Goal: Task Accomplishment & Management: Manage account settings

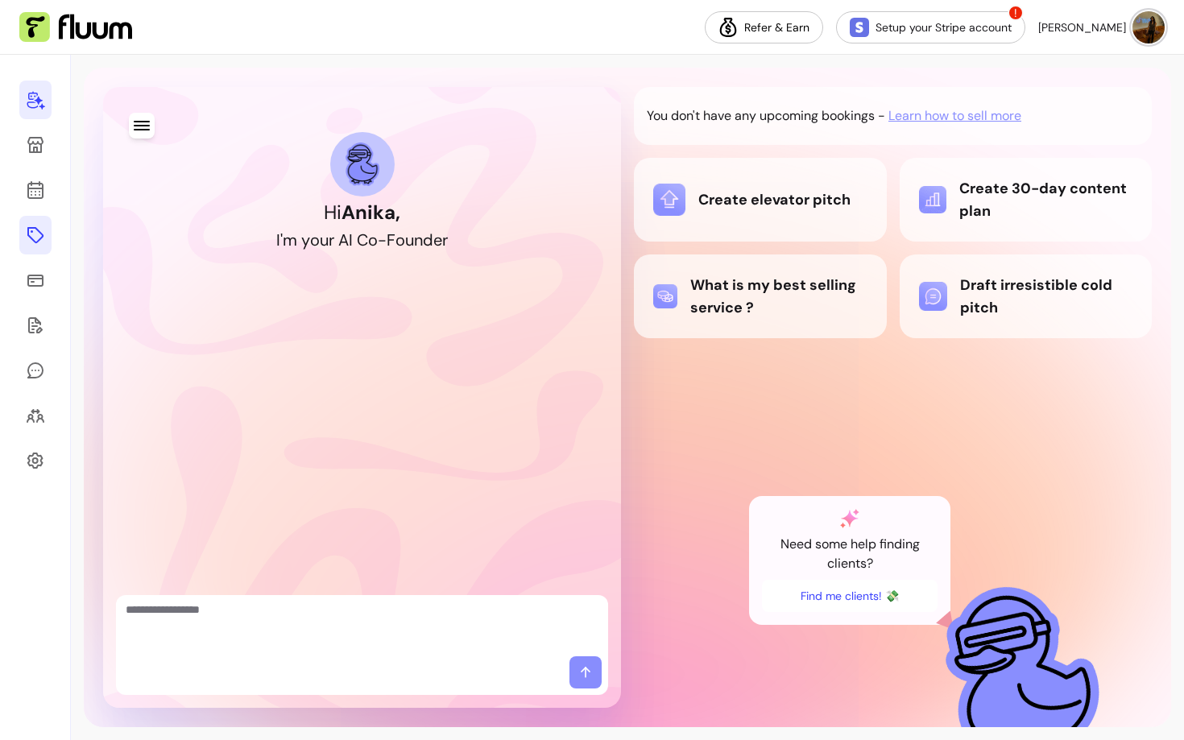
click at [31, 234] on icon at bounding box center [35, 234] width 19 height 19
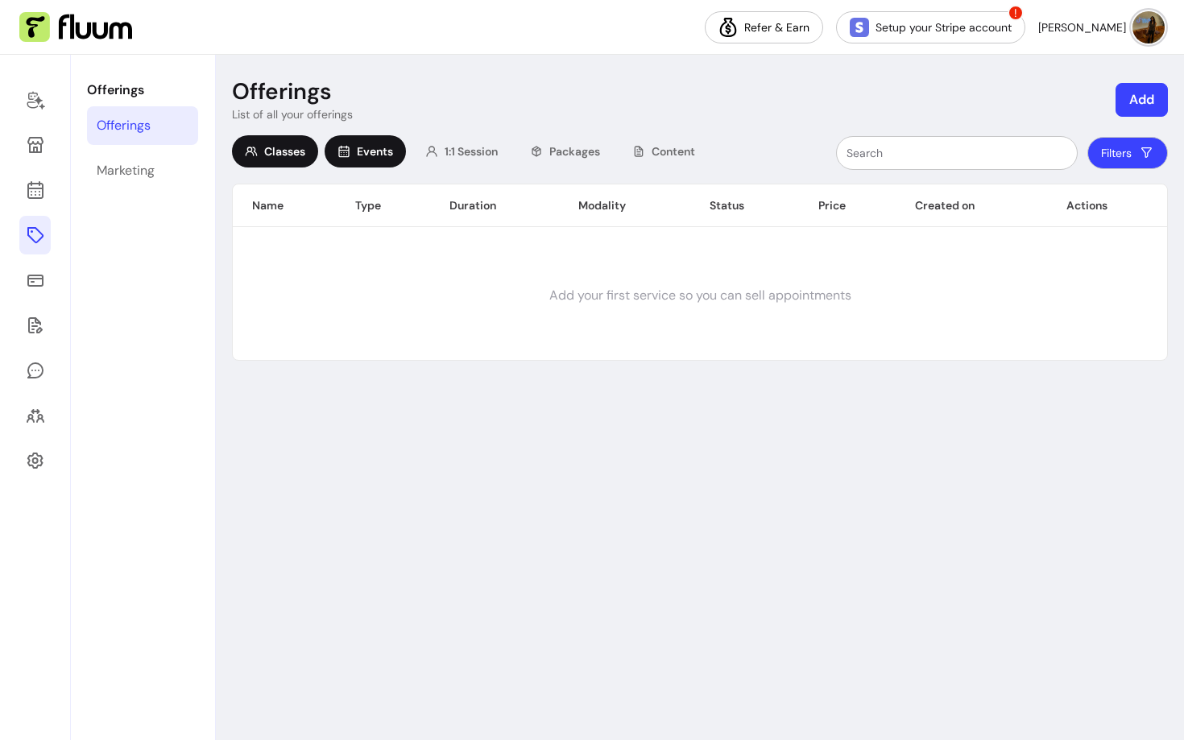
click at [372, 155] on span "Events" at bounding box center [375, 151] width 36 height 16
click at [449, 155] on span "1:1 Session" at bounding box center [470, 151] width 53 height 16
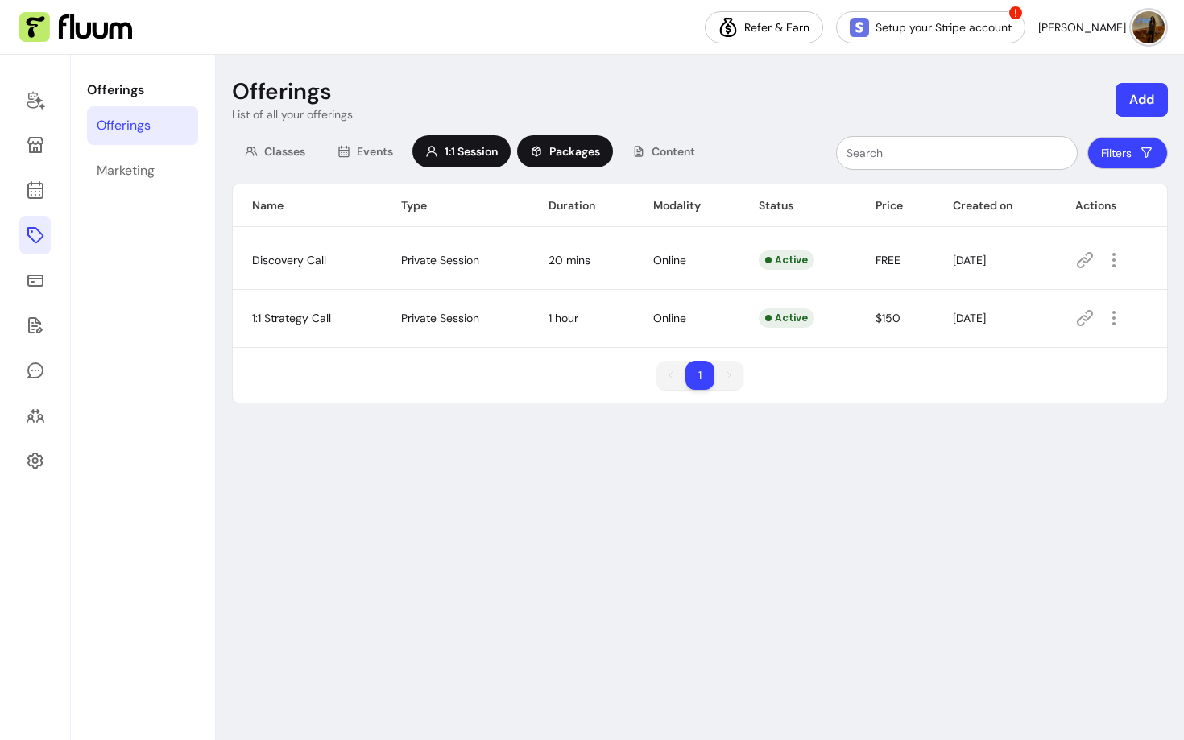
click at [521, 151] on div "Packages" at bounding box center [565, 151] width 96 height 32
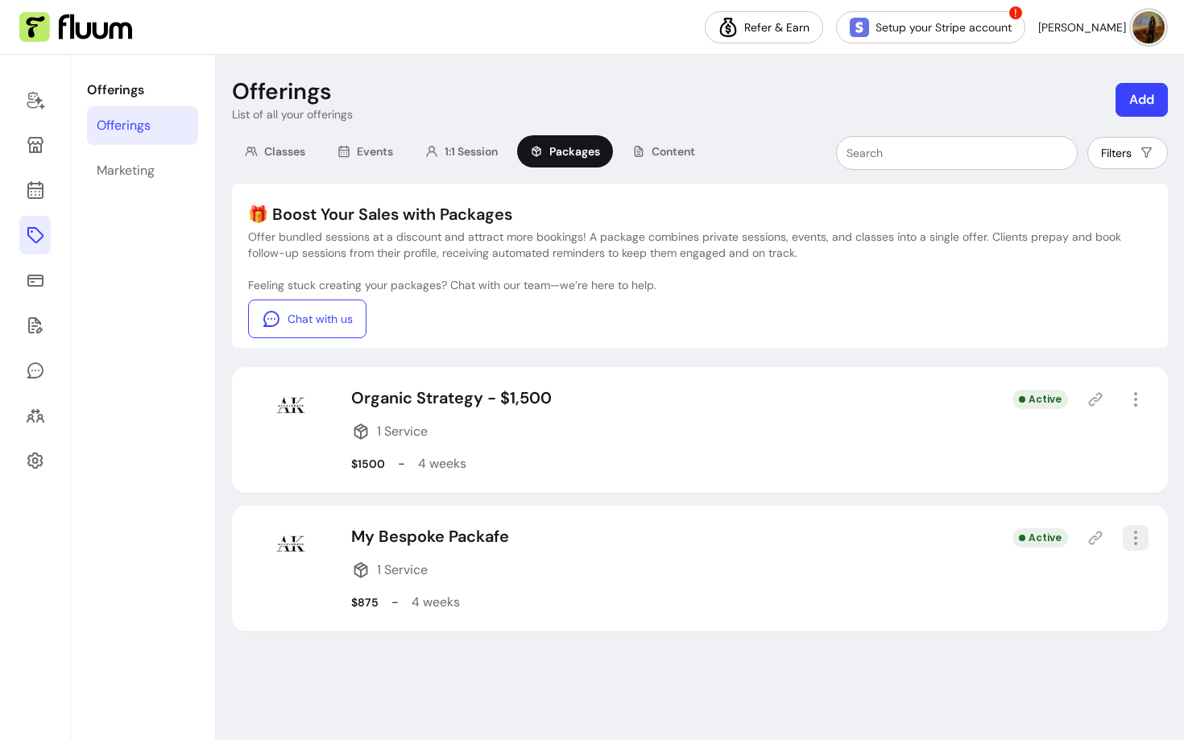
click at [1139, 544] on icon "button" at bounding box center [1135, 537] width 19 height 19
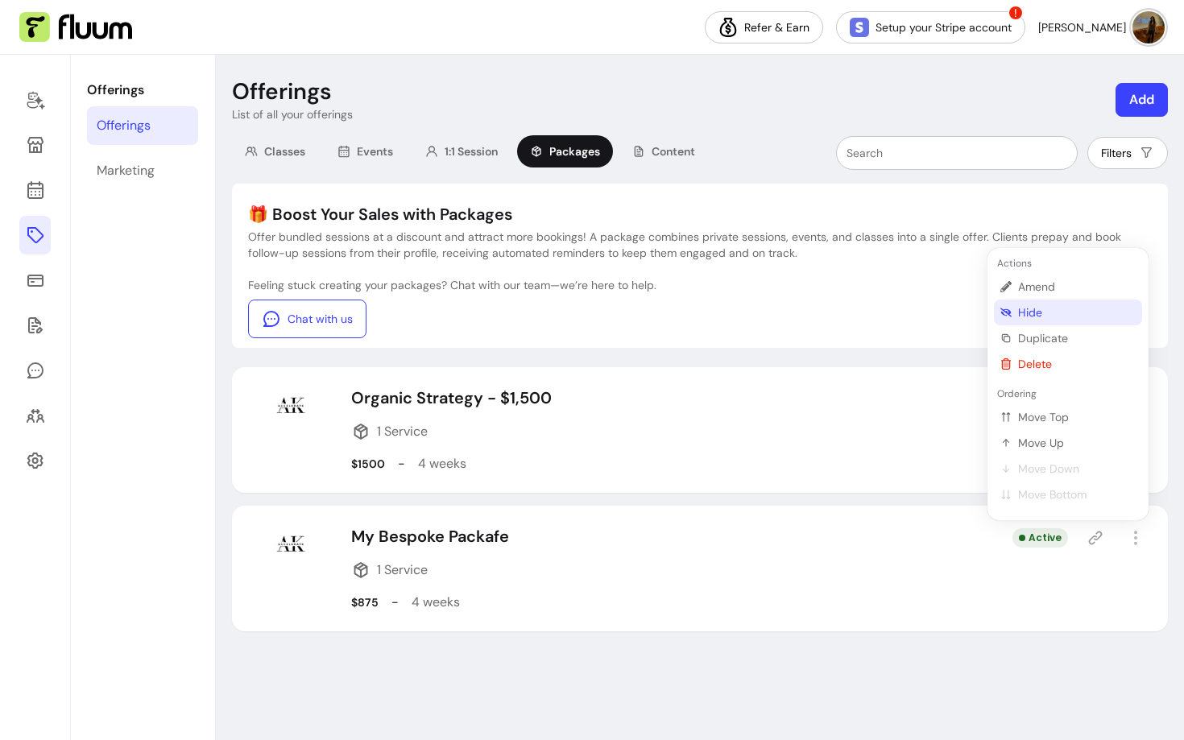
click at [1037, 309] on span "Hide" at bounding box center [1077, 312] width 118 height 16
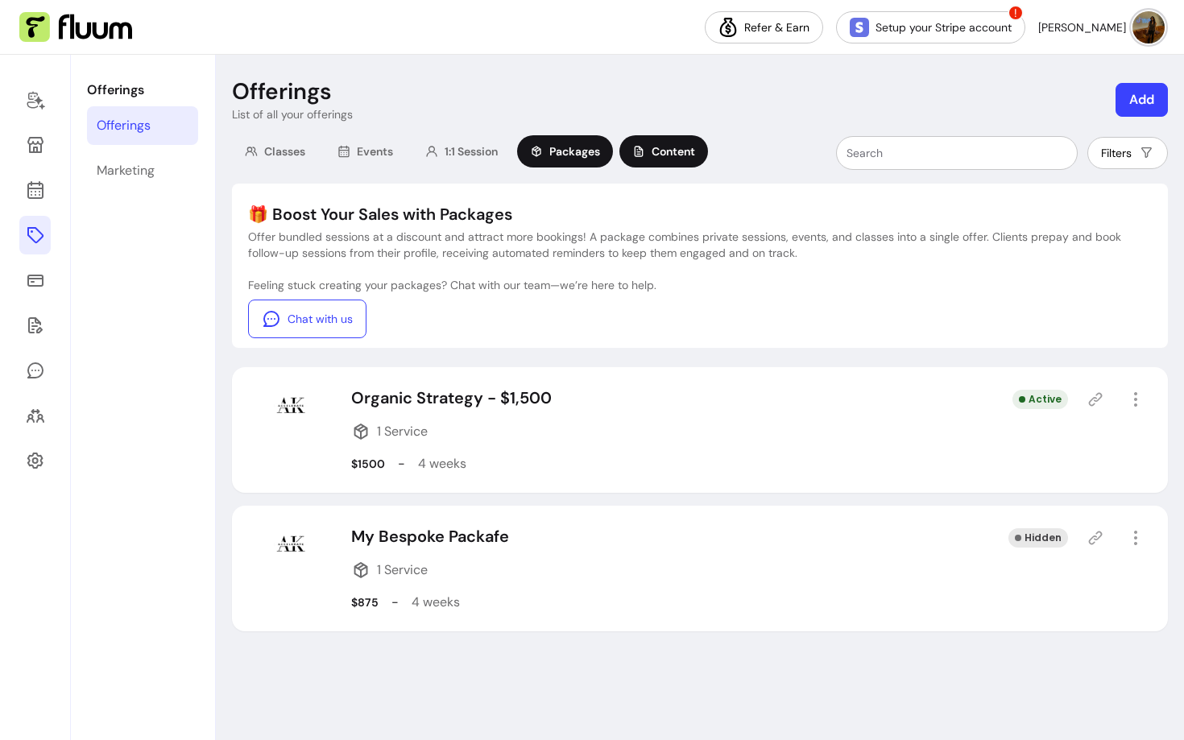
click at [684, 154] on span "Content" at bounding box center [672, 151] width 43 height 16
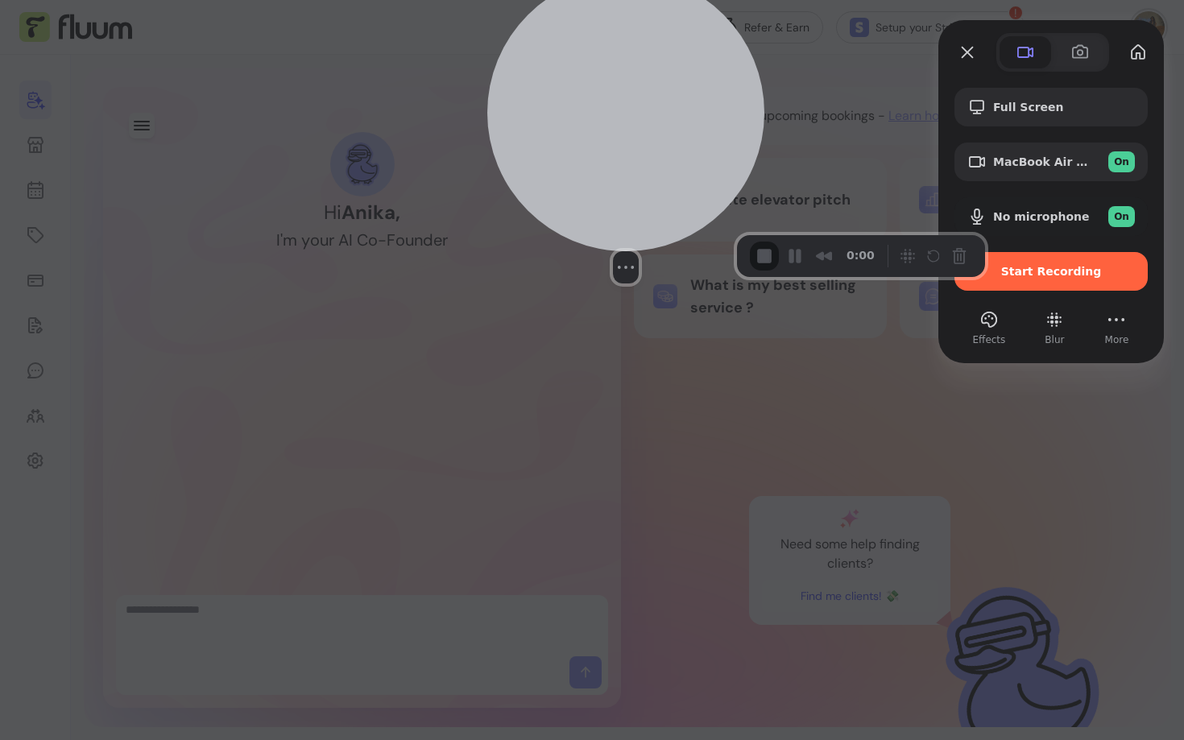
drag, startPoint x: 170, startPoint y: 600, endPoint x: 643, endPoint y: 147, distance: 655.5
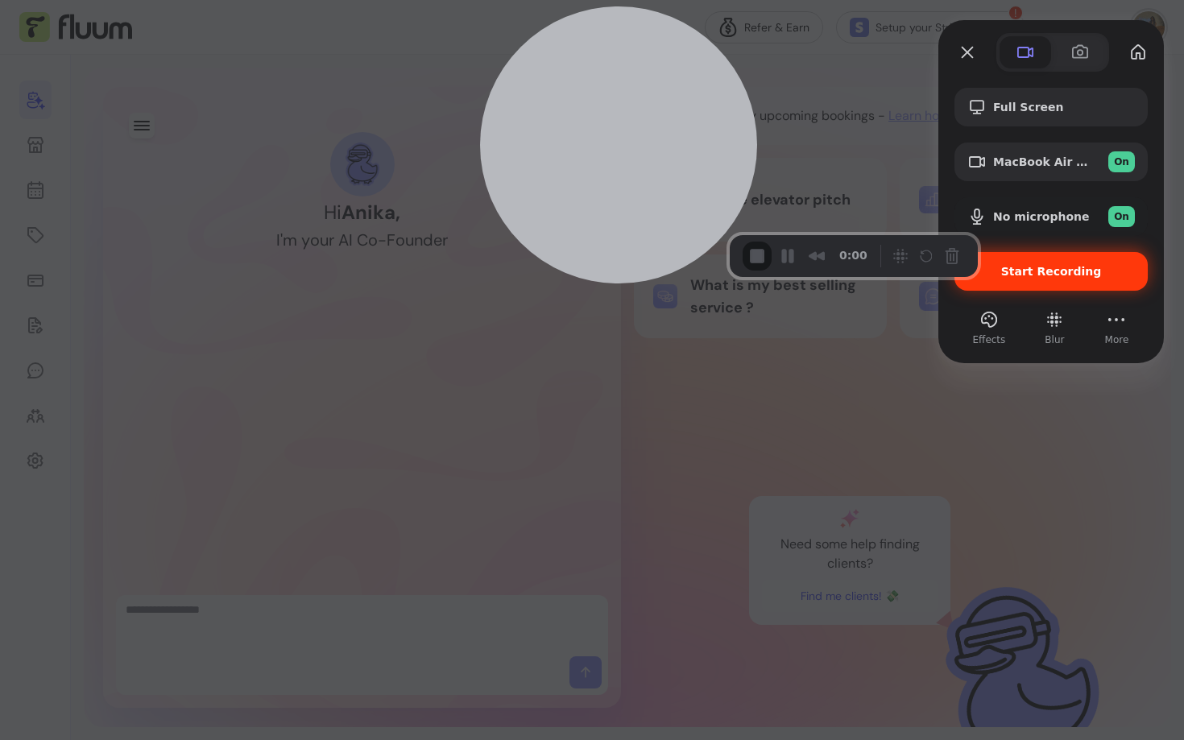
click at [1070, 277] on span "Start Recording" at bounding box center [1051, 271] width 101 height 13
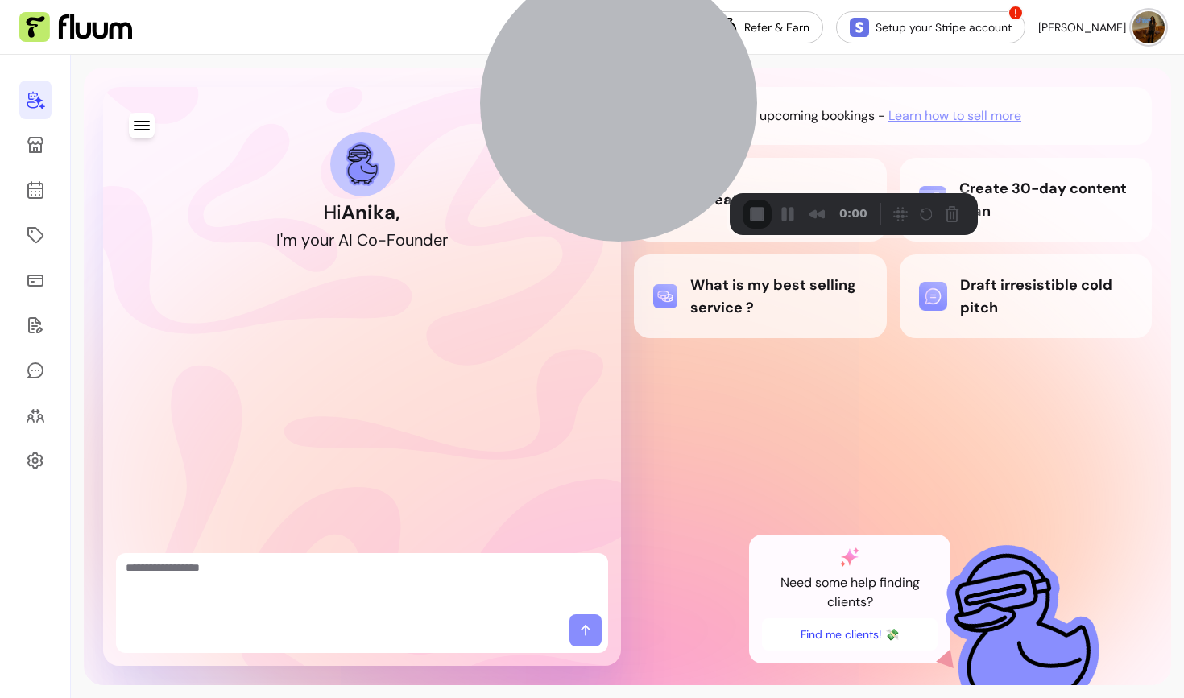
click at [35, 229] on icon at bounding box center [35, 235] width 16 height 16
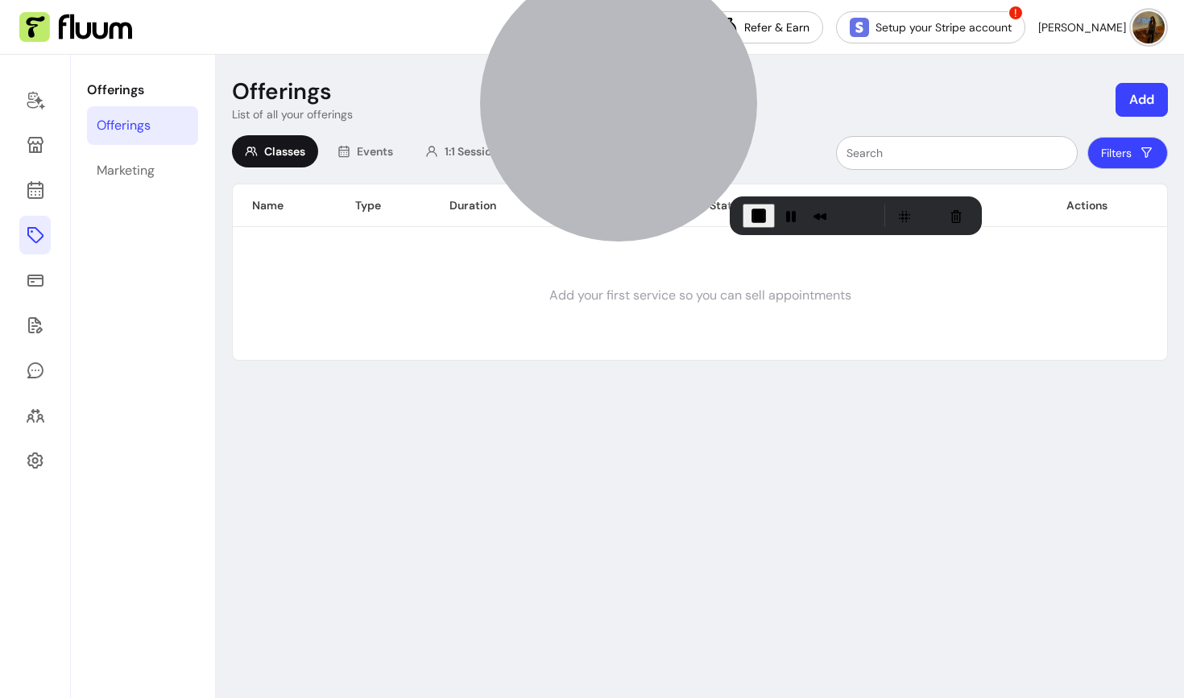
click at [564, 170] on div at bounding box center [618, 103] width 277 height 277
click at [614, 192] on div at bounding box center [618, 103] width 277 height 277
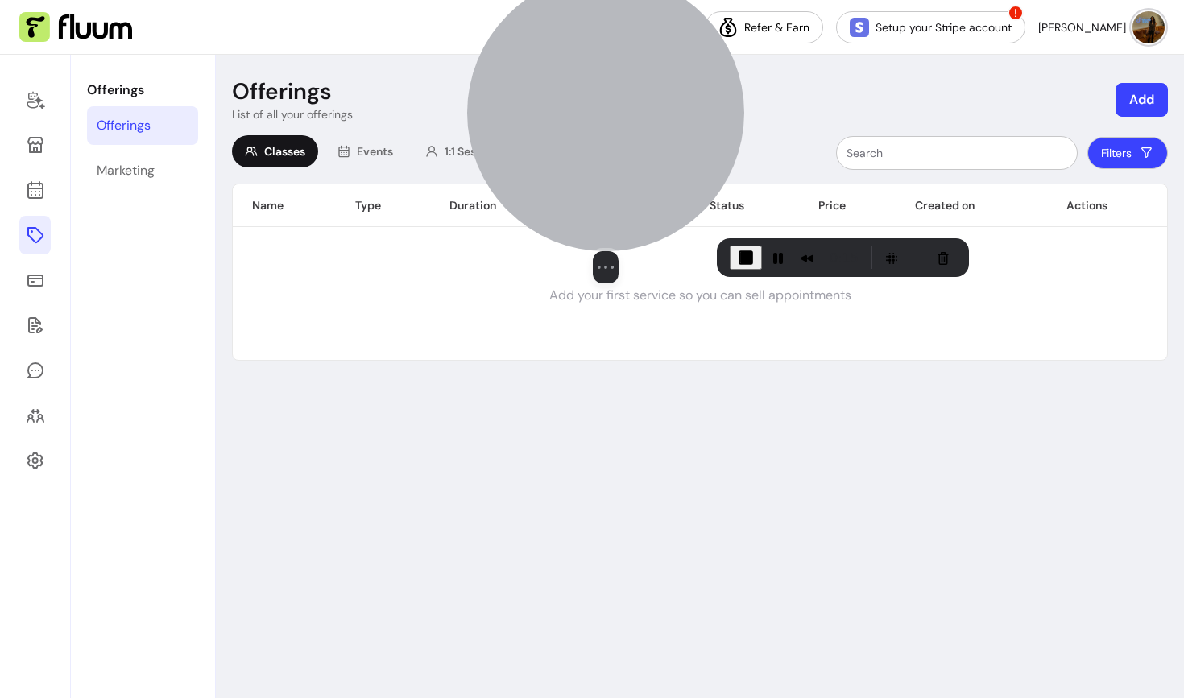
drag, startPoint x: 643, startPoint y: 192, endPoint x: 630, endPoint y: 89, distance: 104.7
click at [630, 89] on div at bounding box center [605, 112] width 277 height 277
click at [615, 120] on div at bounding box center [605, 112] width 277 height 277
click at [1137, 100] on button "Add" at bounding box center [1141, 100] width 52 height 34
click at [1151, 100] on button "Add" at bounding box center [1141, 100] width 52 height 34
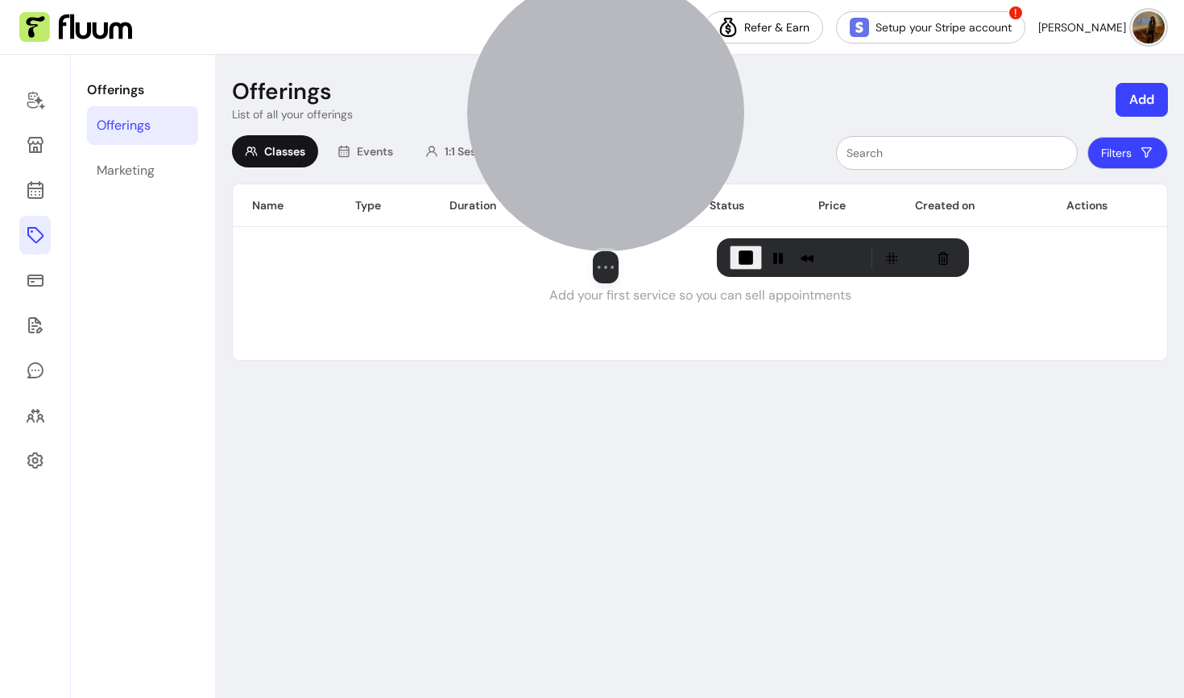
click at [1129, 99] on button "Add" at bounding box center [1141, 100] width 52 height 34
click at [1155, 102] on button "Add" at bounding box center [1141, 100] width 51 height 33
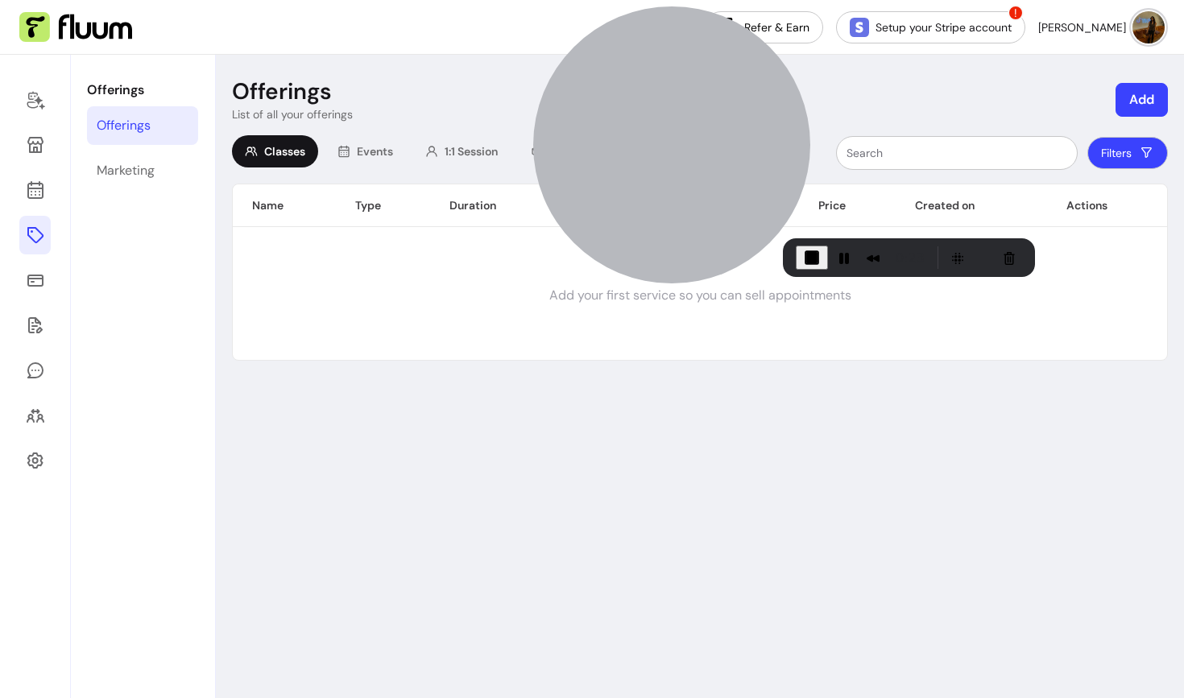
click at [1139, 101] on button "Add" at bounding box center [1141, 100] width 52 height 34
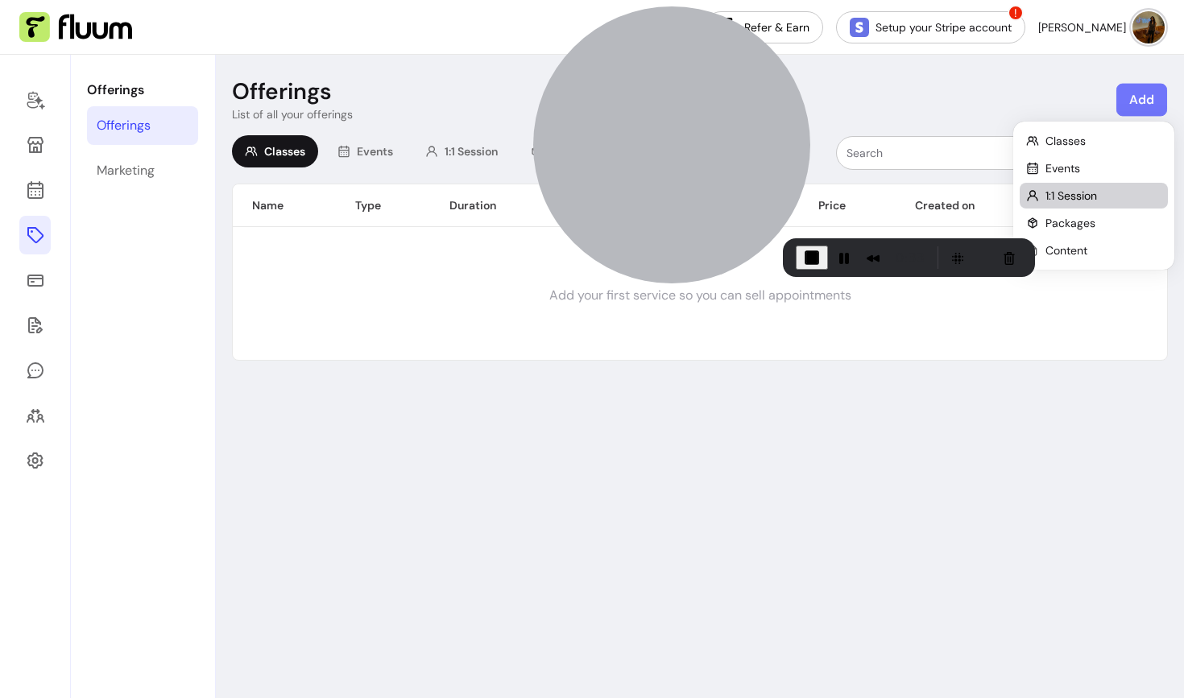
click at [1089, 194] on span "1:1 Session" at bounding box center [1071, 196] width 52 height 16
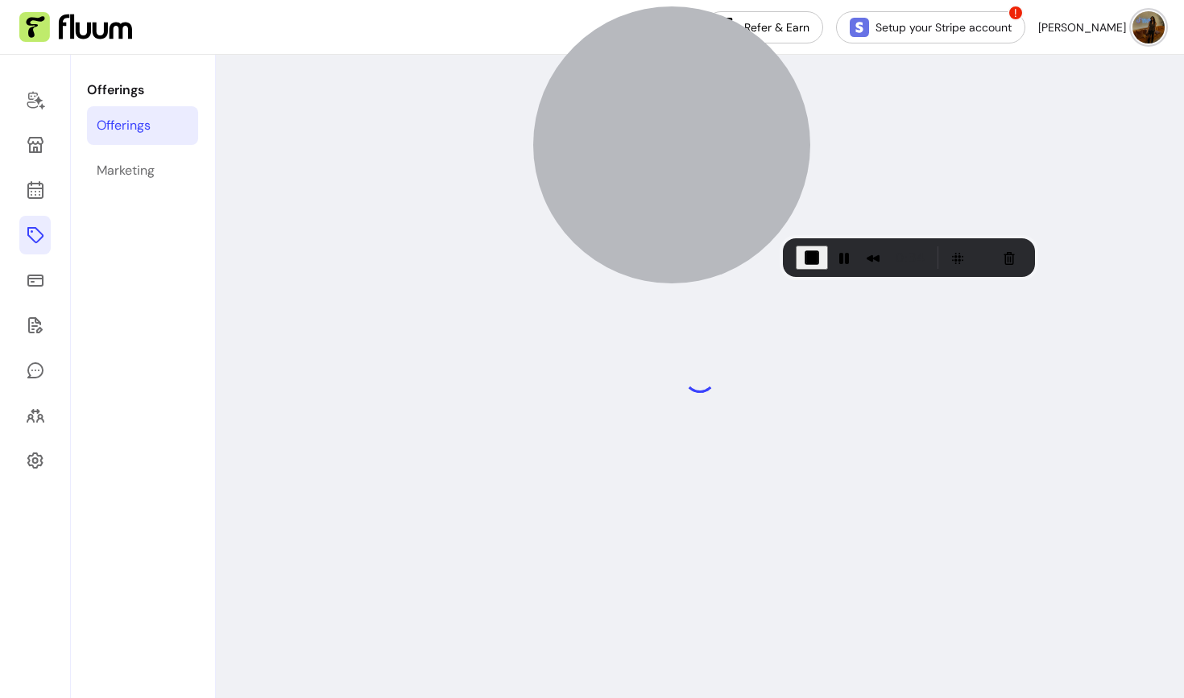
select select "***"
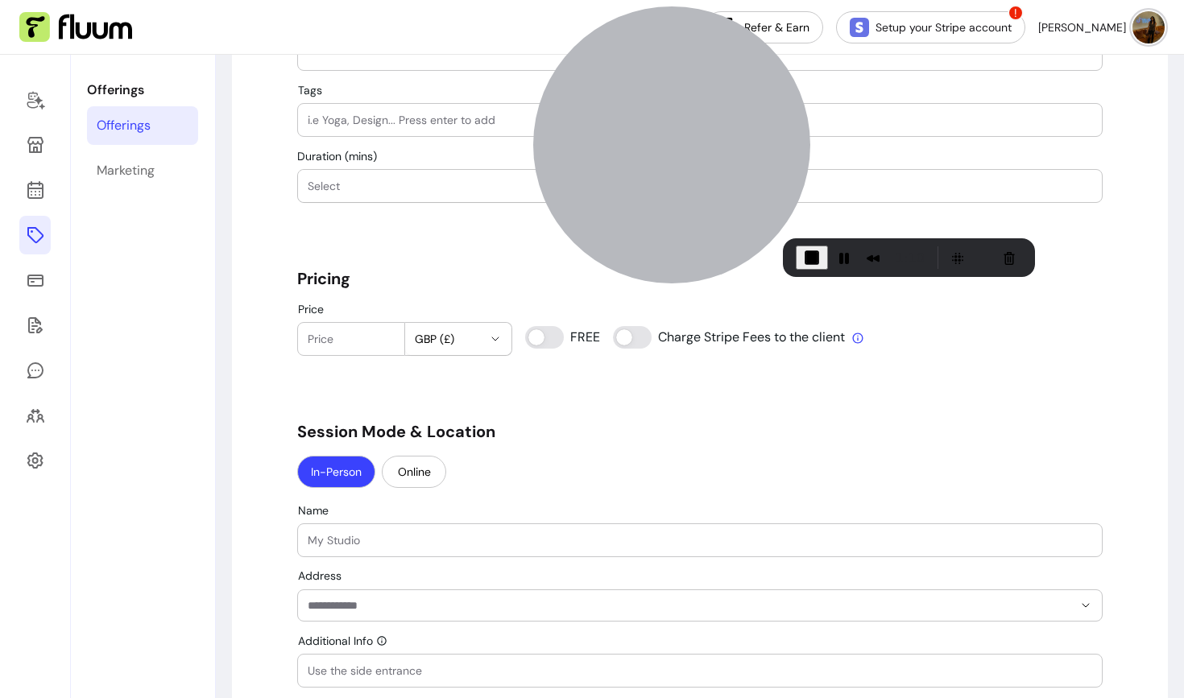
scroll to position [1035, 0]
click at [428, 468] on button "Online" at bounding box center [414, 470] width 64 height 32
select select "******"
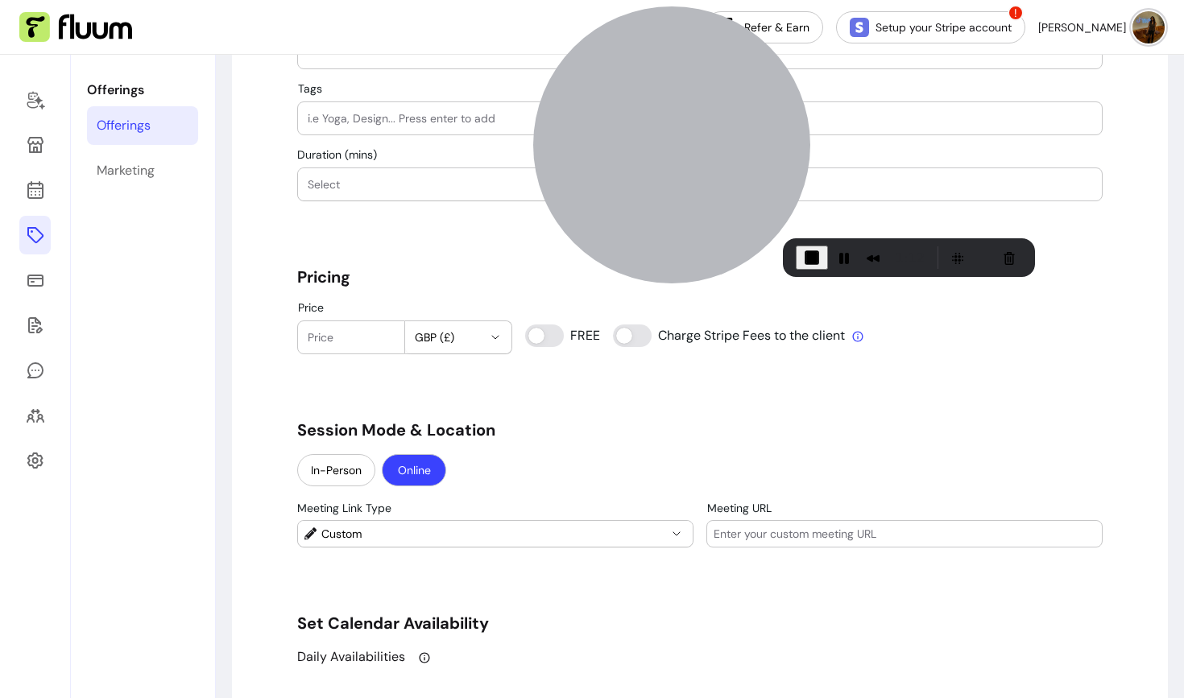
click at [412, 535] on span "Custom" at bounding box center [493, 534] width 345 height 16
click at [623, 401] on div "**********" at bounding box center [699, 557] width 805 height 2907
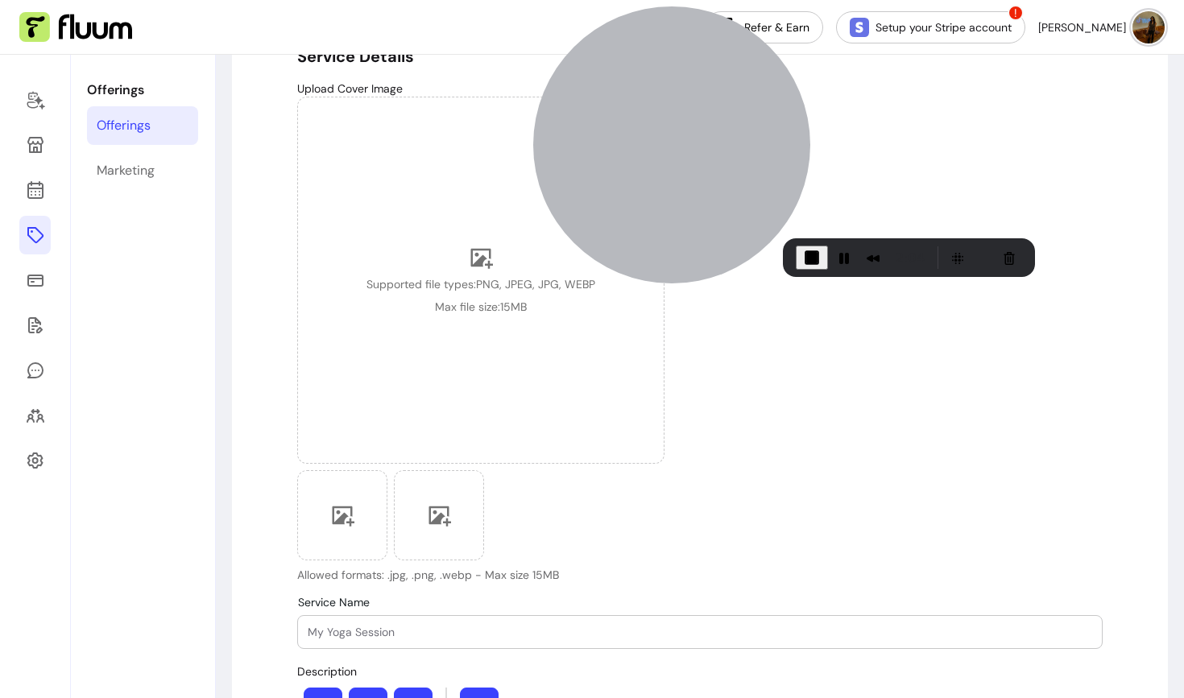
scroll to position [0, 0]
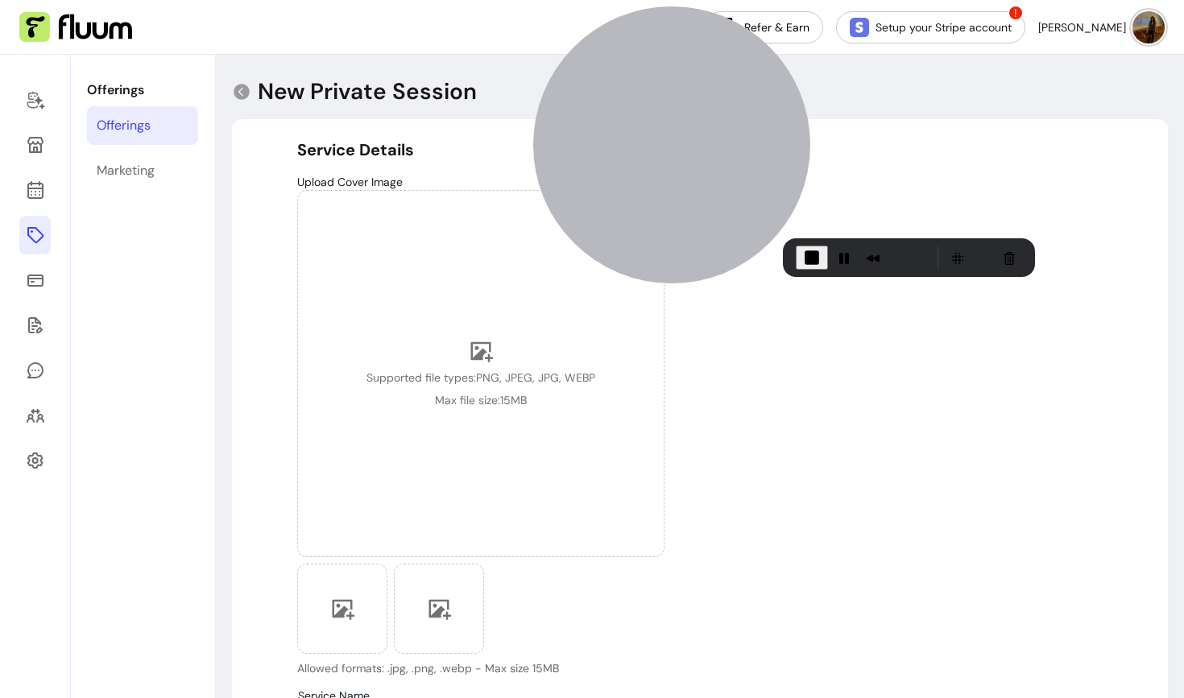
click at [320, 90] on p "New Private Session" at bounding box center [367, 91] width 219 height 29
drag, startPoint x: 320, startPoint y: 90, endPoint x: 329, endPoint y: 89, distance: 8.1
click at [325, 90] on p "New Private Session" at bounding box center [367, 91] width 219 height 29
drag, startPoint x: 463, startPoint y: 93, endPoint x: 290, endPoint y: 92, distance: 173.1
click at [290, 93] on header "New Private Session" at bounding box center [700, 91] width 936 height 29
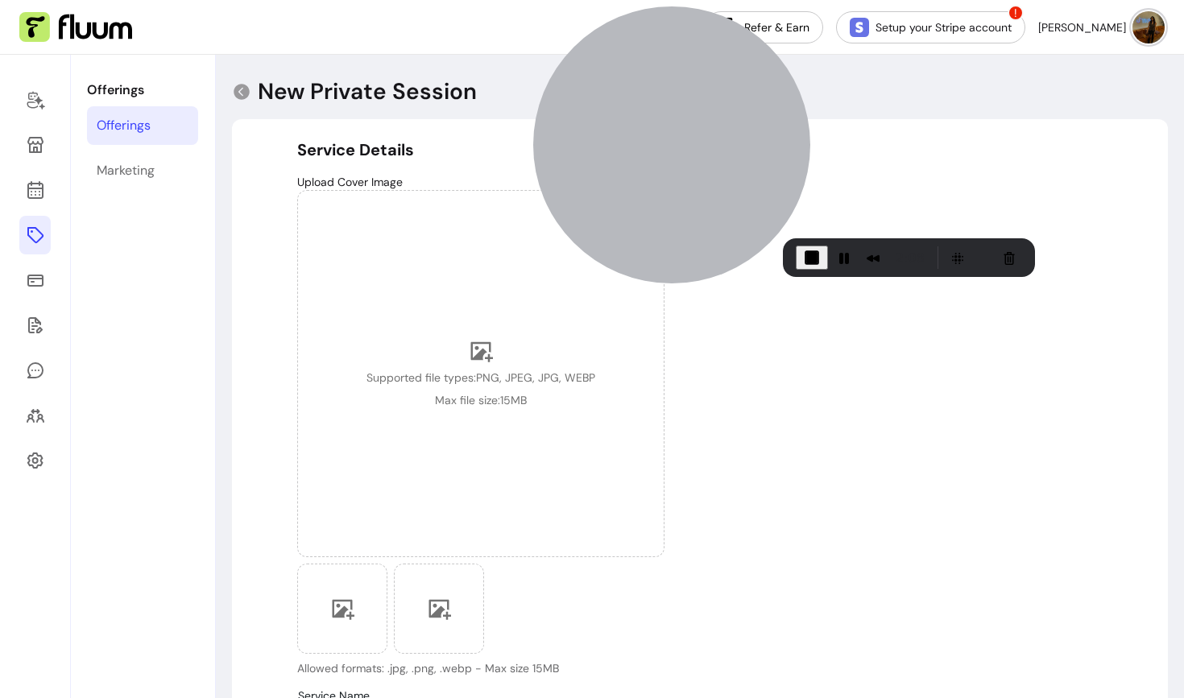
click at [365, 78] on p "New Private Session" at bounding box center [367, 91] width 219 height 29
click at [442, 153] on h5 "Service Details" at bounding box center [699, 149] width 805 height 23
click at [767, 448] on div "Upload Cover Image Supported file types: PNG, JPEG, JPG, WEBP Max file size: 15…" at bounding box center [699, 425] width 805 height 502
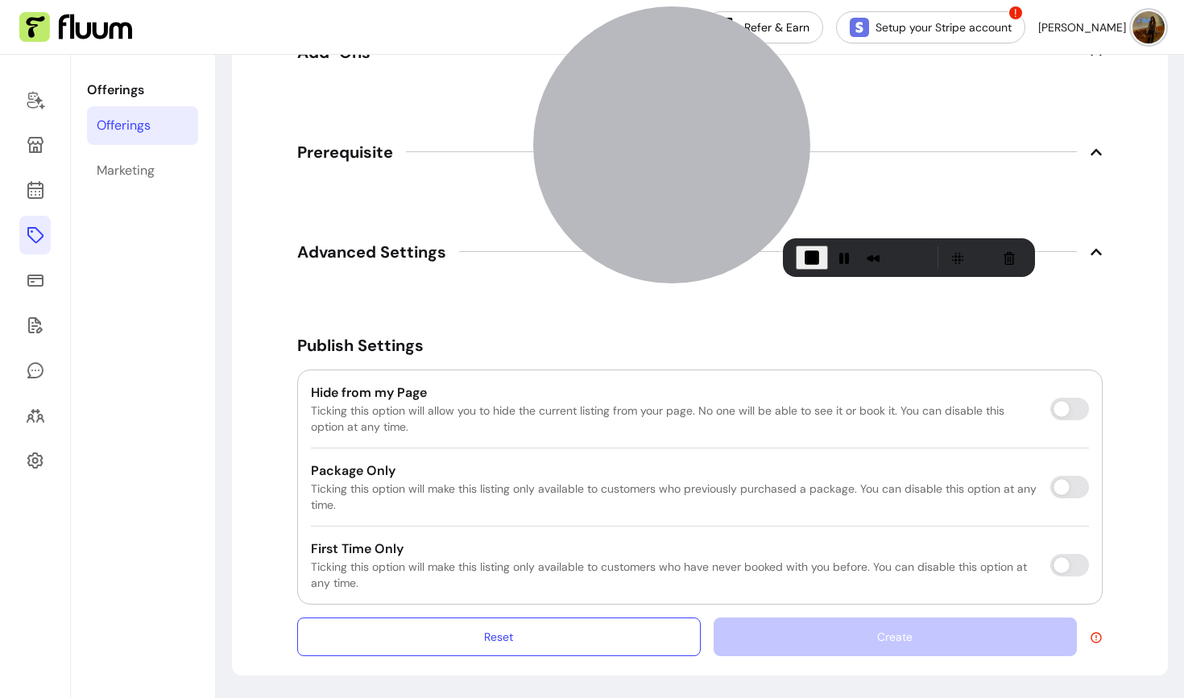
click at [362, 265] on span "Advanced Settings" at bounding box center [699, 251] width 805 height 35
click at [358, 254] on span "Advanced Settings" at bounding box center [371, 252] width 149 height 23
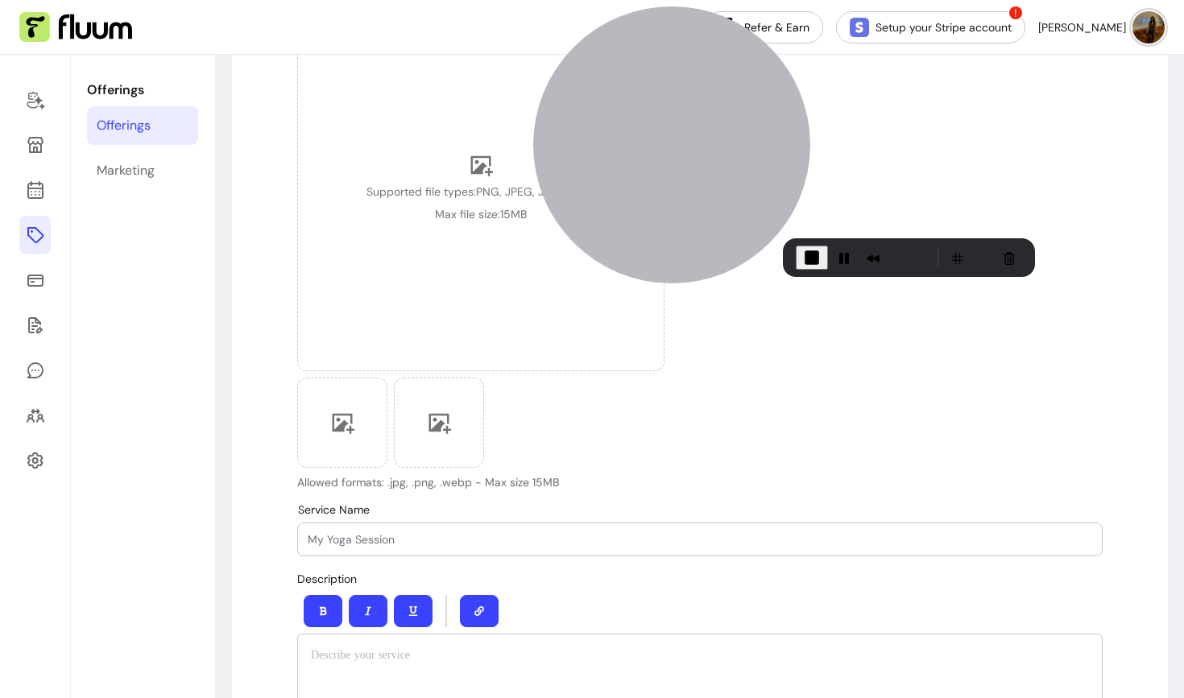
scroll to position [0, 0]
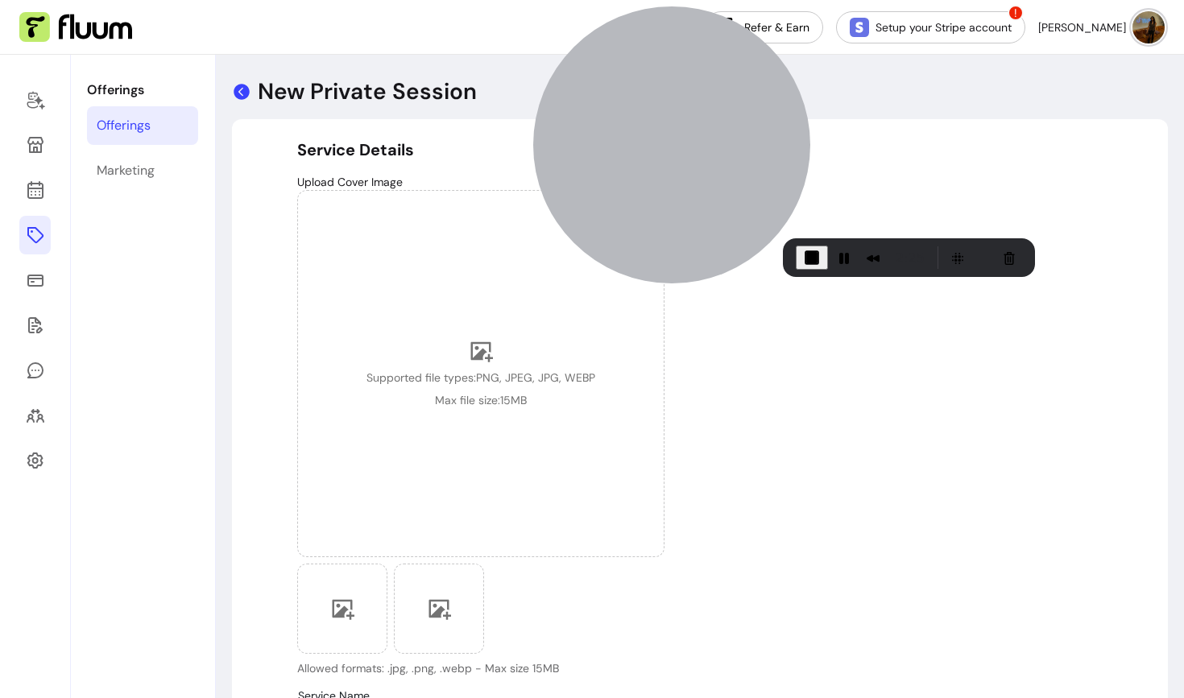
click at [240, 92] on icon at bounding box center [242, 92] width 16 height 16
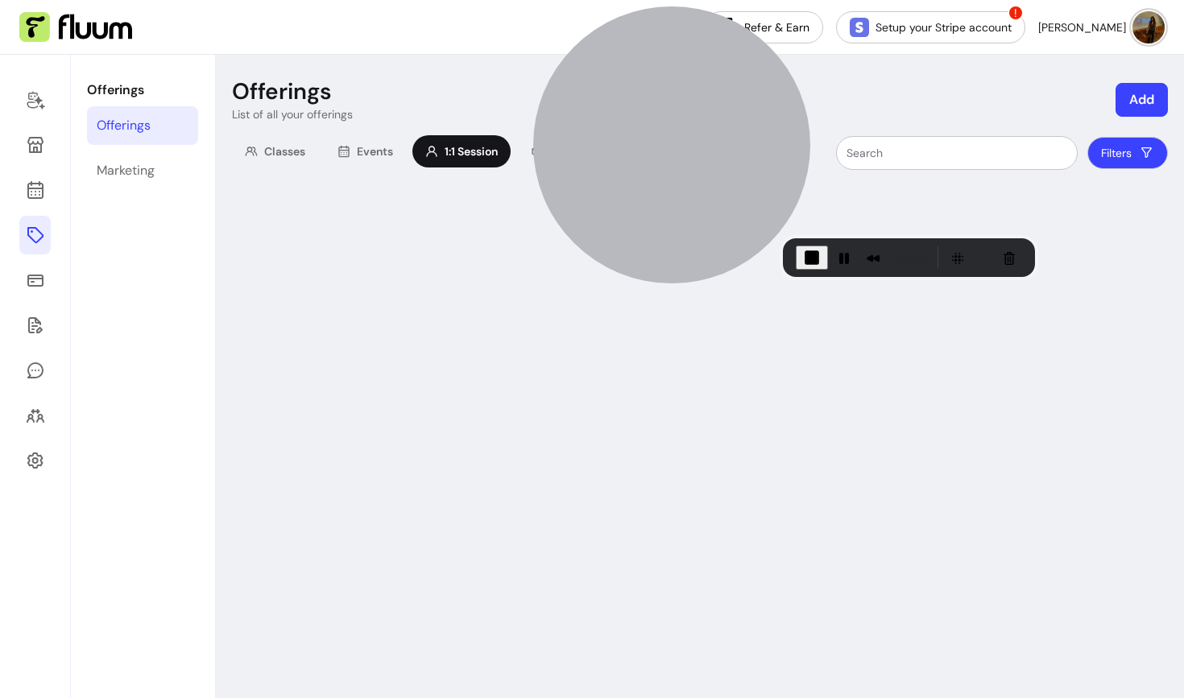
click at [1146, 101] on button "Add" at bounding box center [1141, 100] width 52 height 34
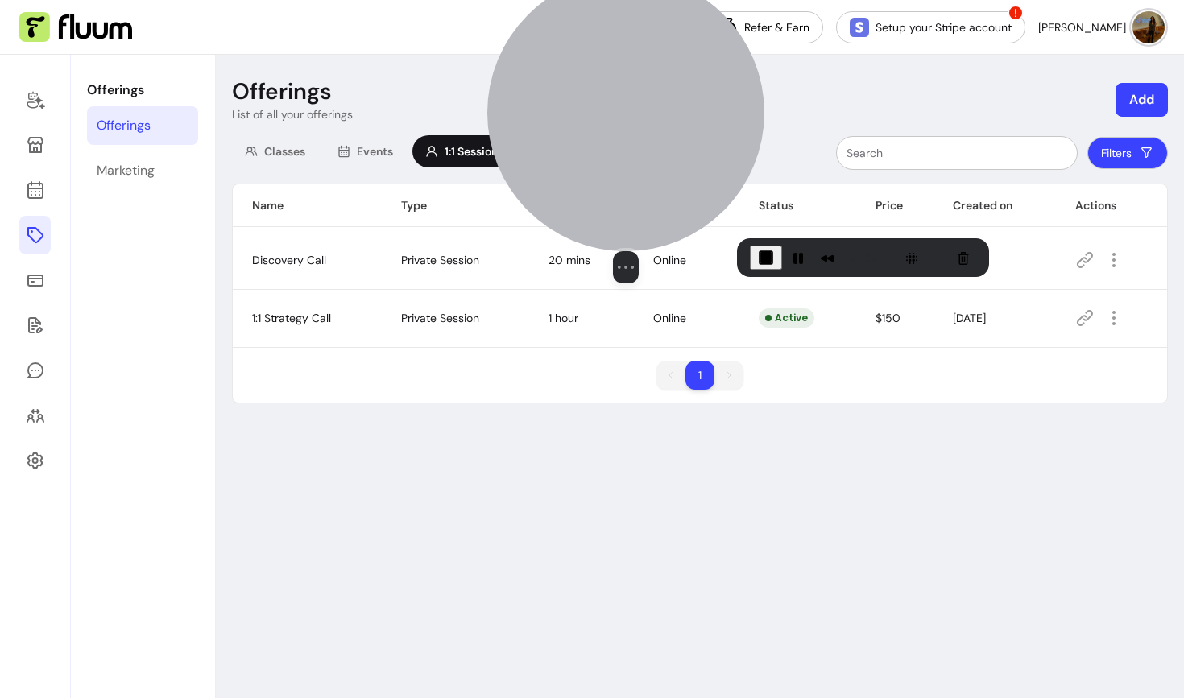
drag, startPoint x: 713, startPoint y: 134, endPoint x: 666, endPoint y: 111, distance: 52.9
click at [666, 111] on div at bounding box center [625, 112] width 277 height 277
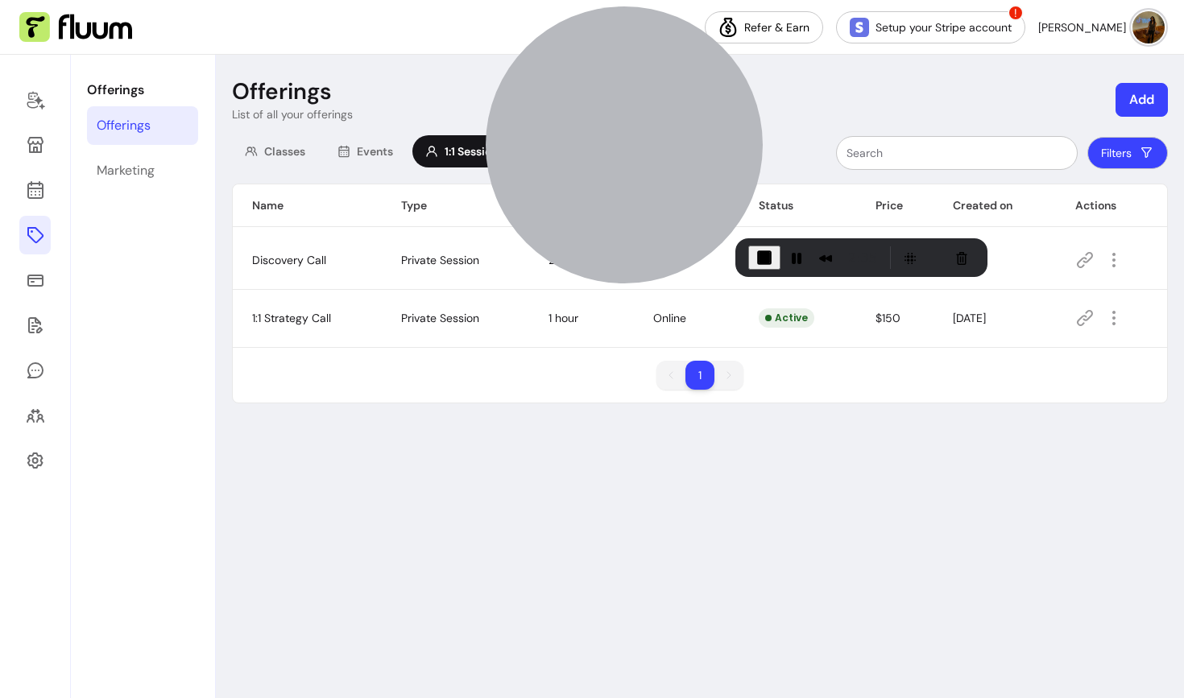
click at [1153, 97] on button "Add" at bounding box center [1141, 100] width 52 height 34
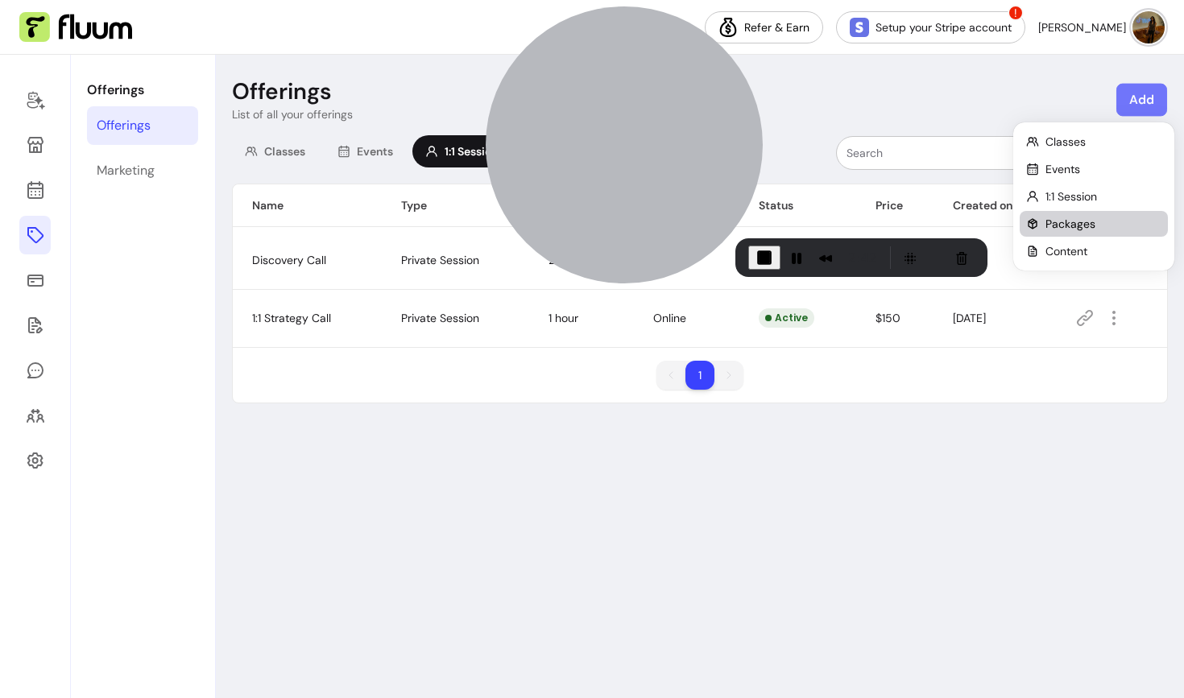
click at [1065, 225] on span "Packages" at bounding box center [1070, 224] width 50 height 16
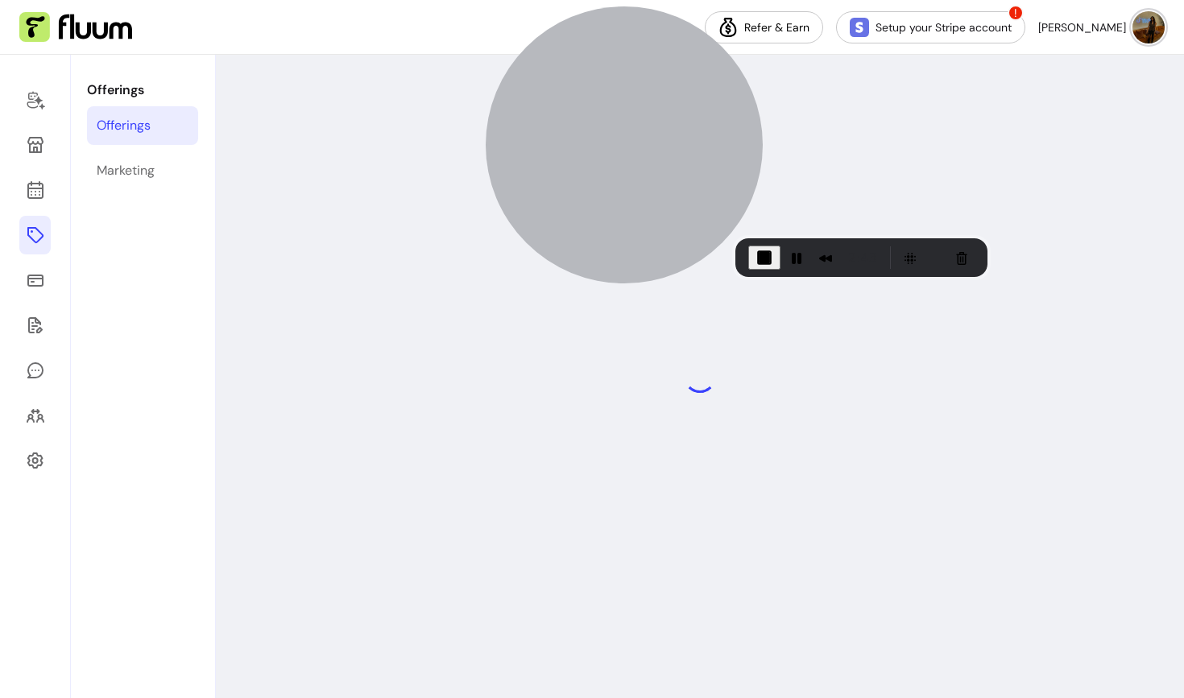
select select "***"
select select "****"
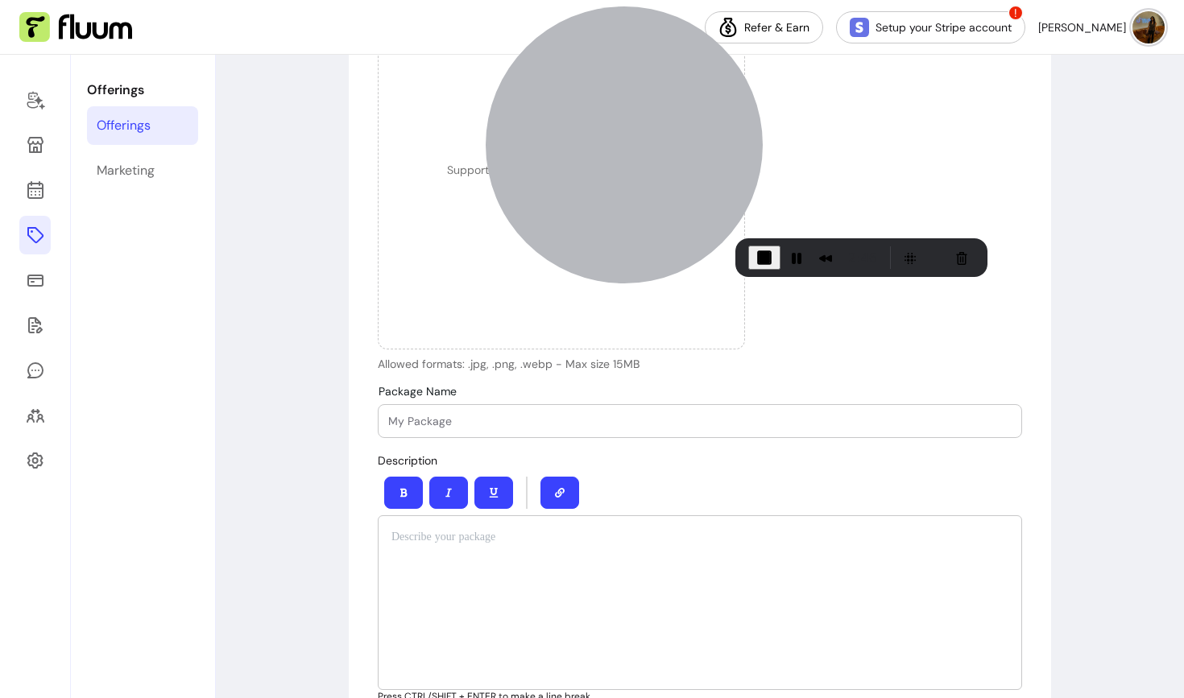
scroll to position [292, 0]
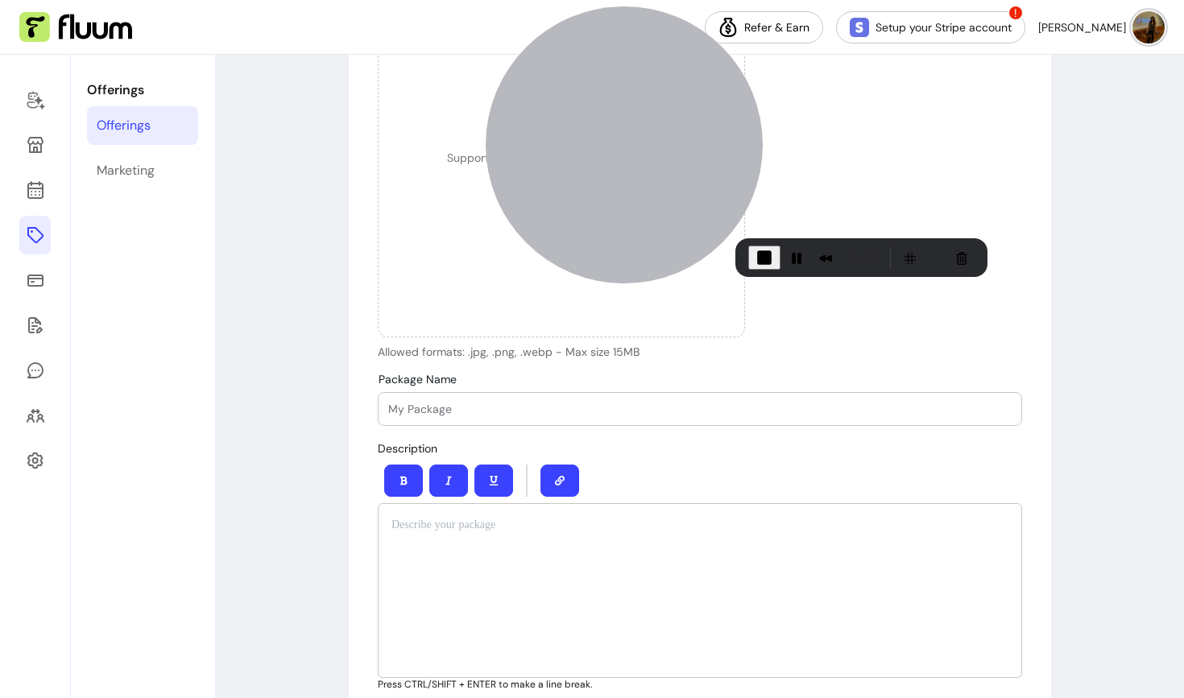
click at [565, 400] on div at bounding box center [699, 409] width 623 height 32
type input "My Bespoke Packafe"
click at [547, 596] on div at bounding box center [700, 590] width 644 height 175
click at [552, 555] on div at bounding box center [700, 590] width 644 height 175
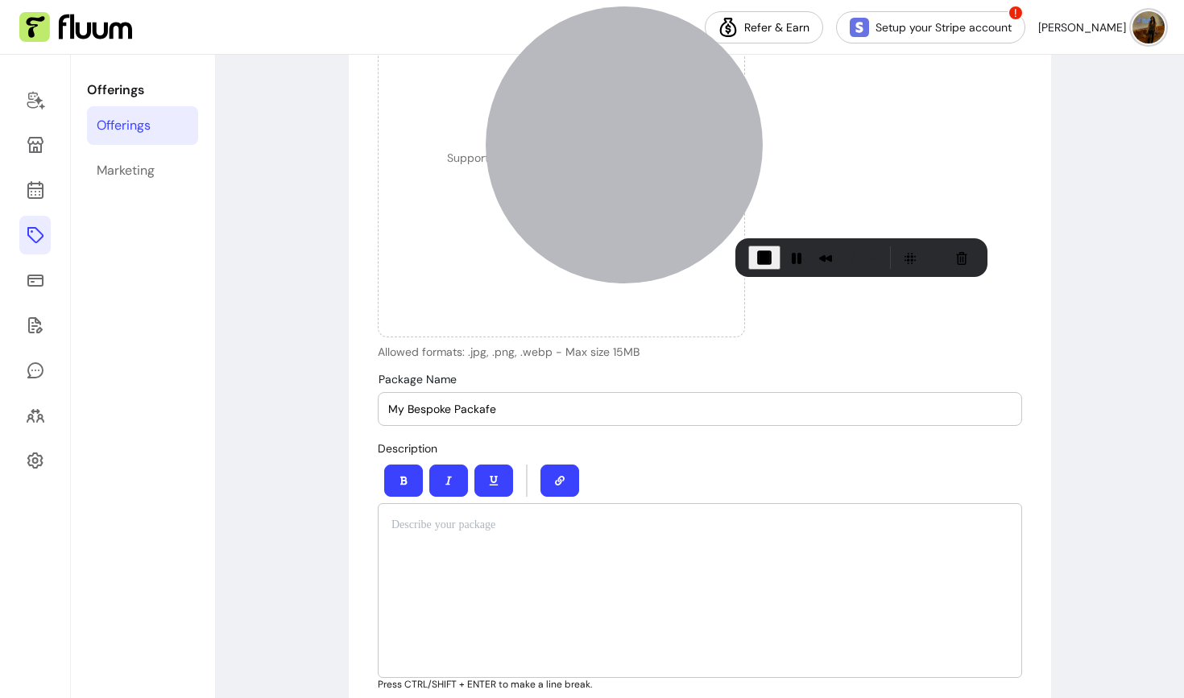
click at [448, 525] on p at bounding box center [699, 525] width 617 height 16
click at [457, 548] on div at bounding box center [700, 590] width 644 height 175
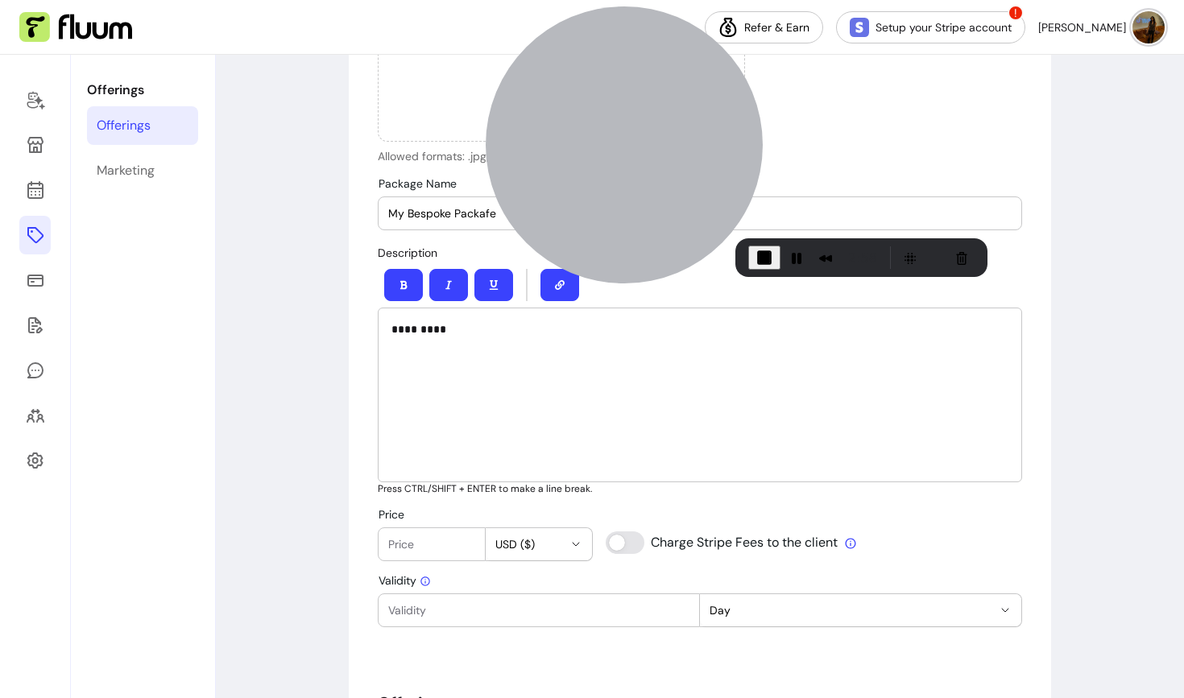
click at [451, 550] on input "Price" at bounding box center [431, 544] width 87 height 16
click at [440, 544] on input "Price" at bounding box center [431, 544] width 87 height 16
click at [417, 544] on input "Price" at bounding box center [431, 544] width 87 height 16
click at [417, 547] on input "Price" at bounding box center [431, 544] width 87 height 16
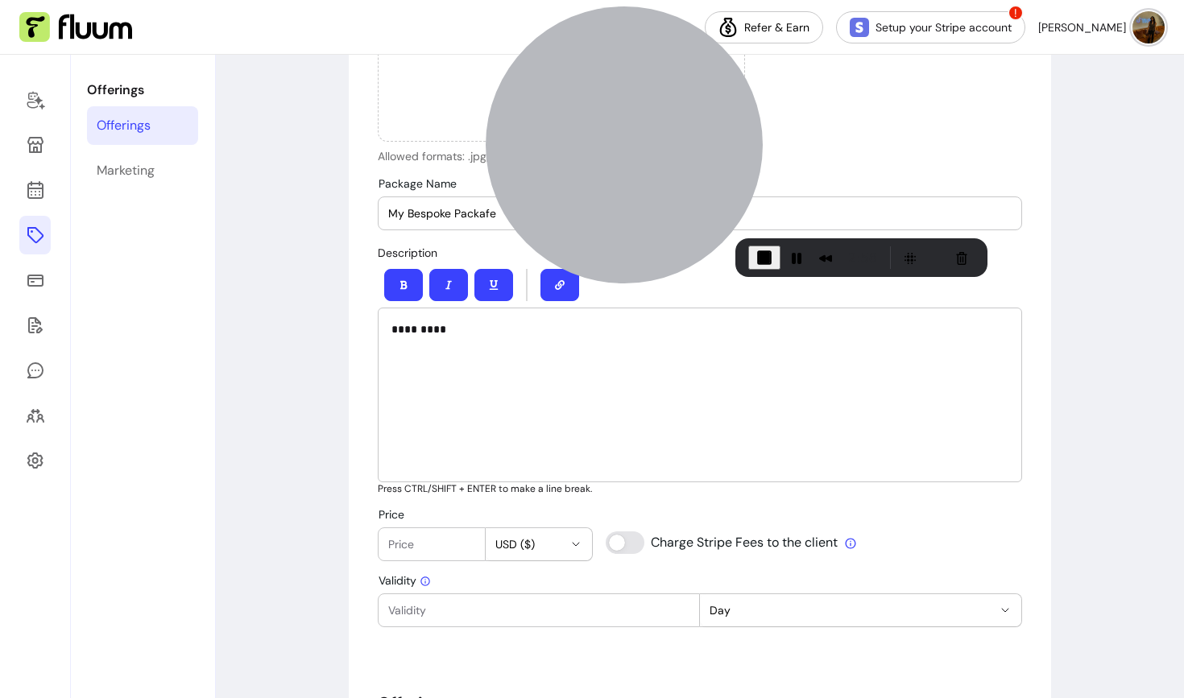
click at [412, 544] on input "Price" at bounding box center [431, 544] width 87 height 16
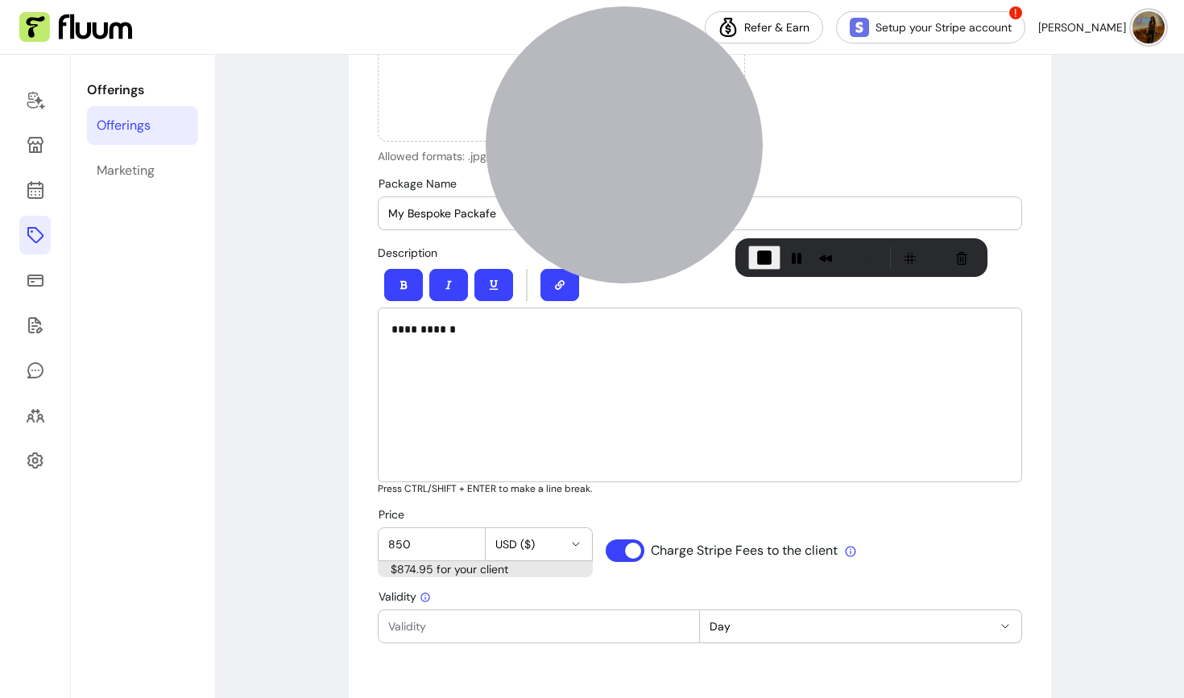
scroll to position [460, 0]
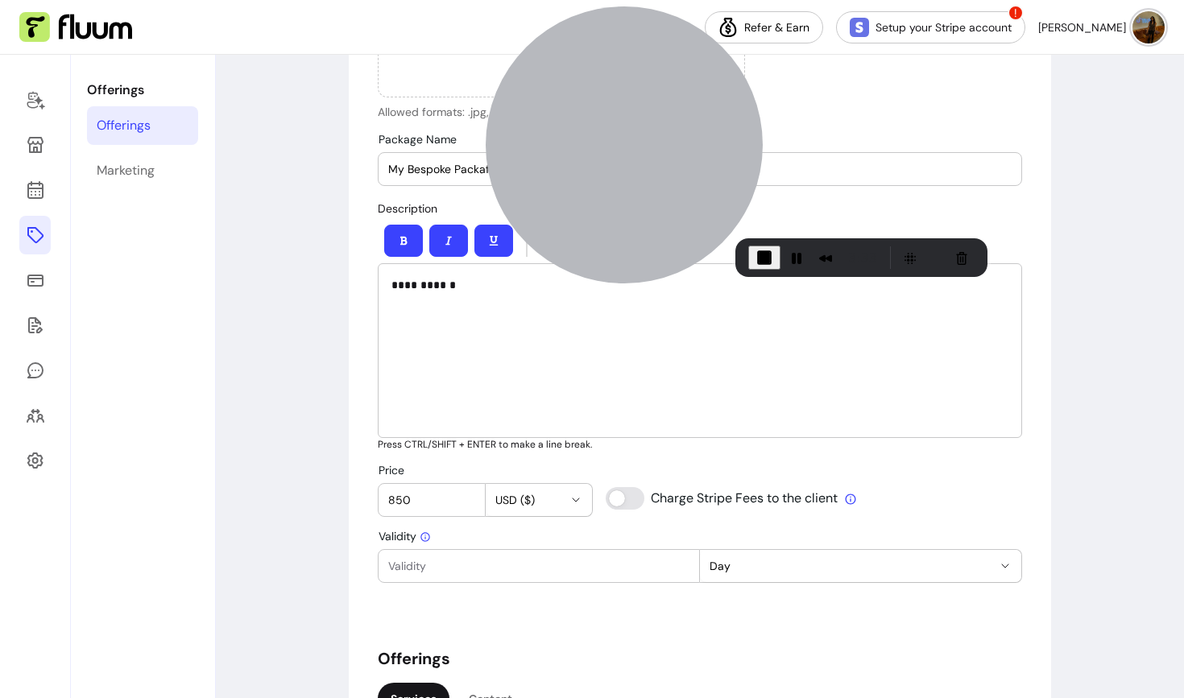
click at [451, 494] on input "850" at bounding box center [431, 500] width 87 height 16
type input "875"
click at [541, 558] on input "Validity" at bounding box center [538, 566] width 301 height 16
click at [593, 581] on div at bounding box center [538, 566] width 301 height 32
click at [605, 620] on div "**********" at bounding box center [700, 575] width 644 height 1792
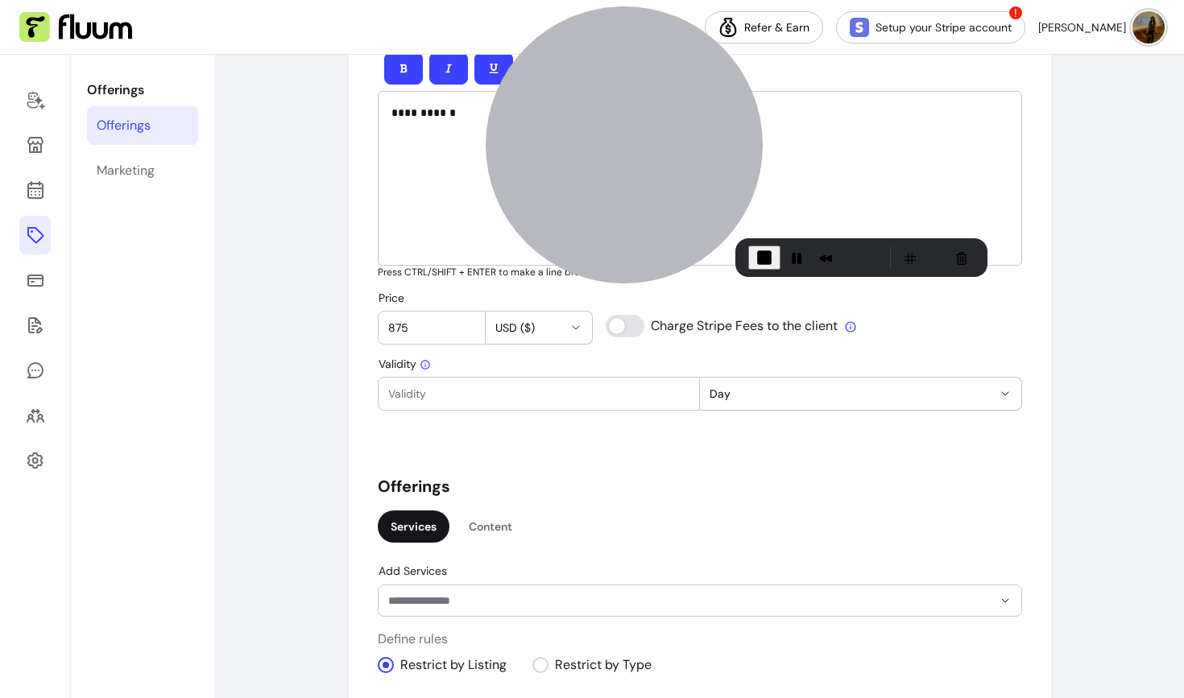
scroll to position [633, 0]
click at [484, 392] on input "Validity" at bounding box center [538, 393] width 301 height 16
click at [449, 395] on input "3" at bounding box center [538, 393] width 301 height 16
type input "34"
click at [782, 395] on span "Day" at bounding box center [850, 393] width 283 height 16
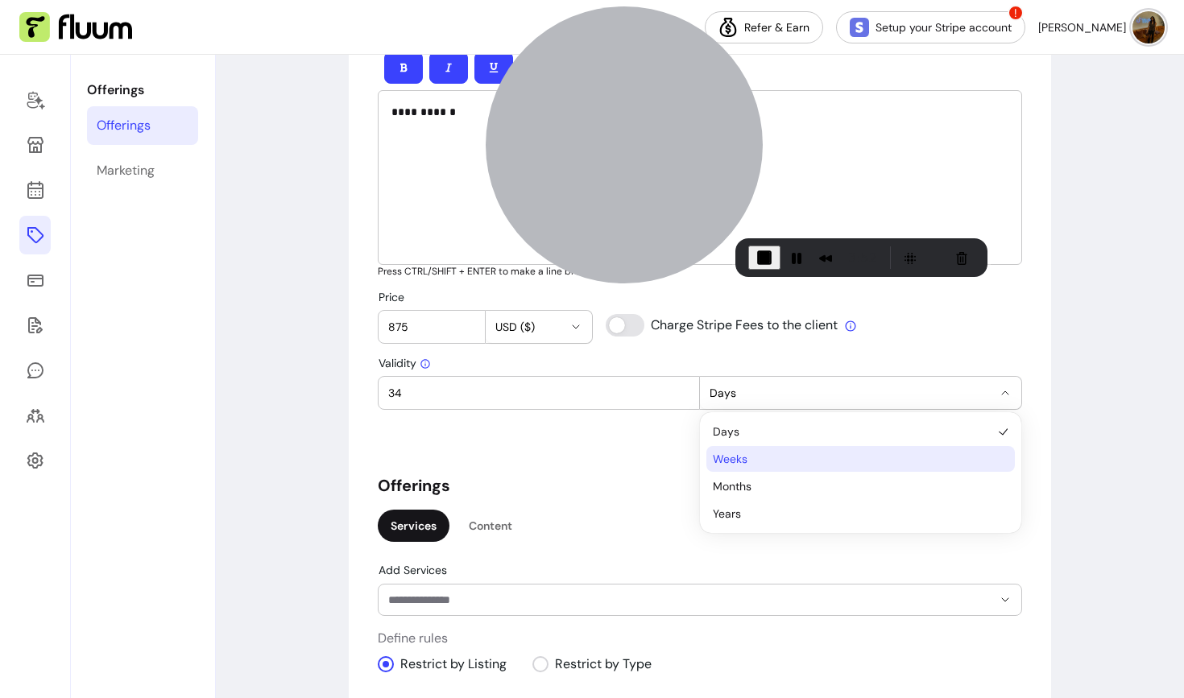
click at [763, 457] on span "Weeks" at bounding box center [852, 459] width 279 height 16
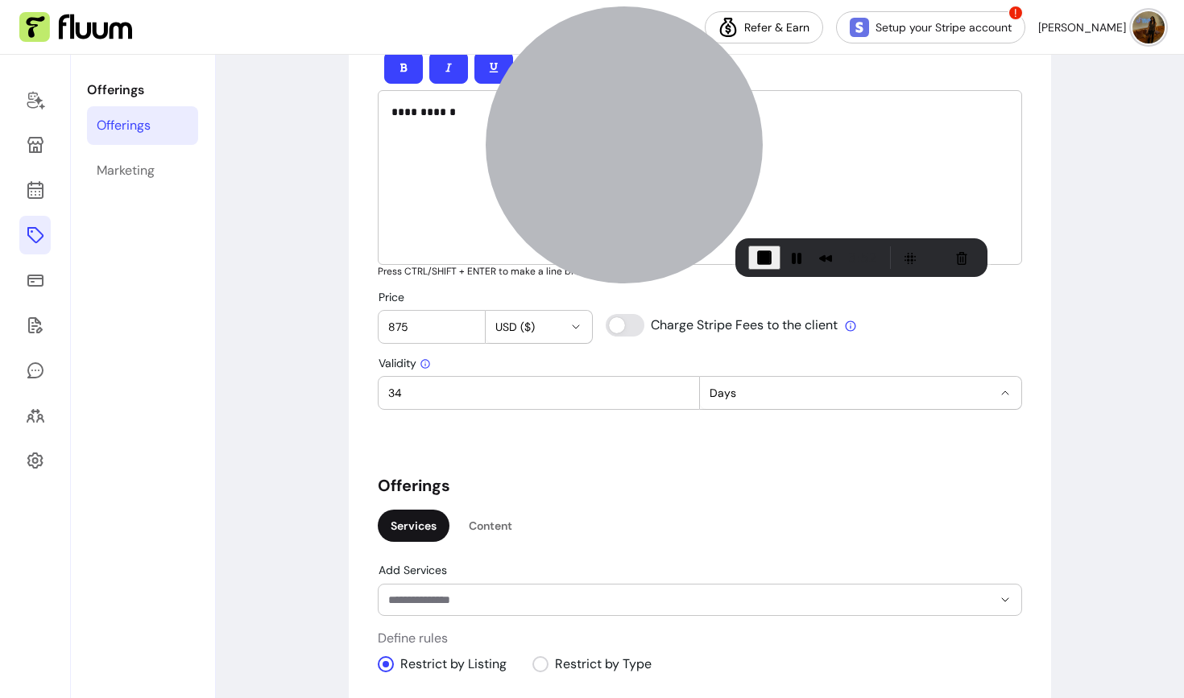
select select "*****"
click at [399, 395] on input "34" at bounding box center [538, 393] width 301 height 16
type input "3"
click at [397, 392] on input "Validity" at bounding box center [538, 393] width 301 height 16
click at [411, 395] on input "Validity" at bounding box center [538, 393] width 301 height 16
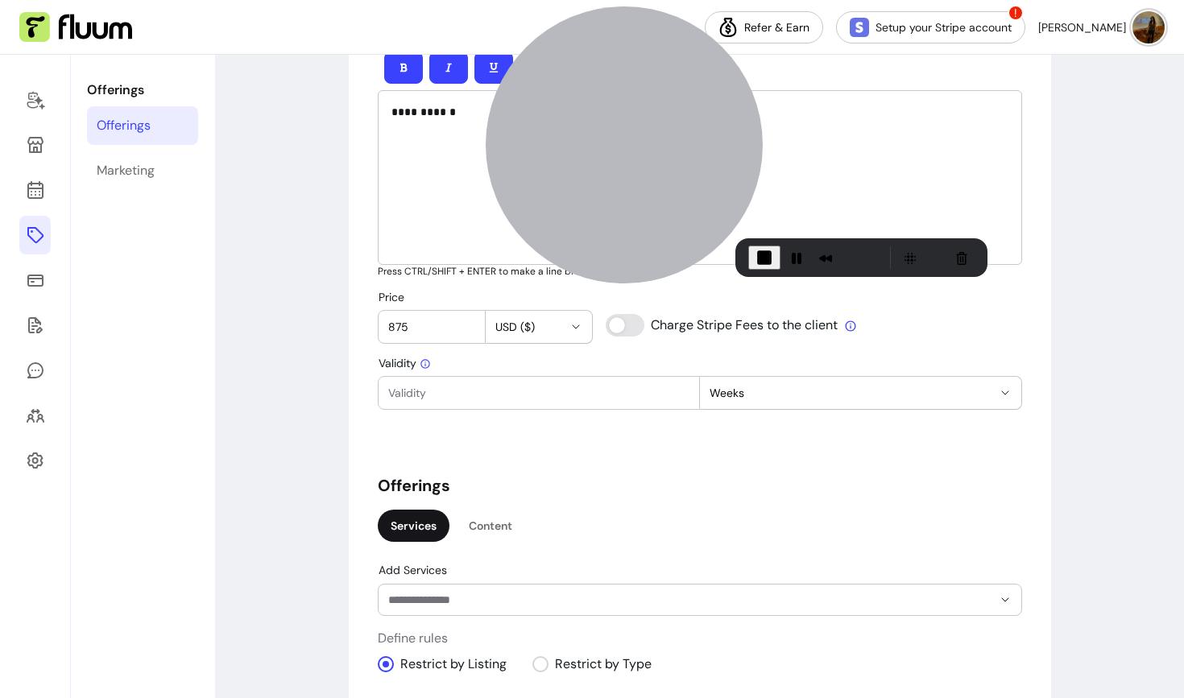
click at [408, 391] on input "Validity" at bounding box center [538, 393] width 301 height 16
type input "4"
click at [508, 453] on div "**********" at bounding box center [700, 402] width 644 height 1792
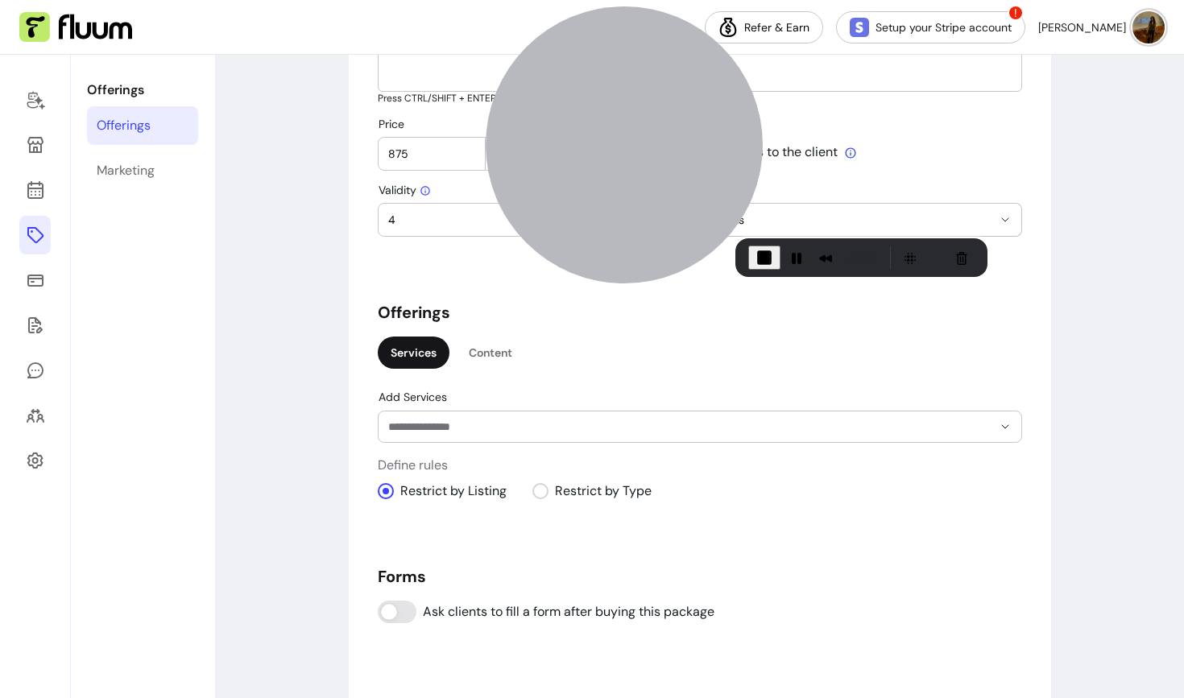
click at [560, 439] on div at bounding box center [699, 426] width 623 height 31
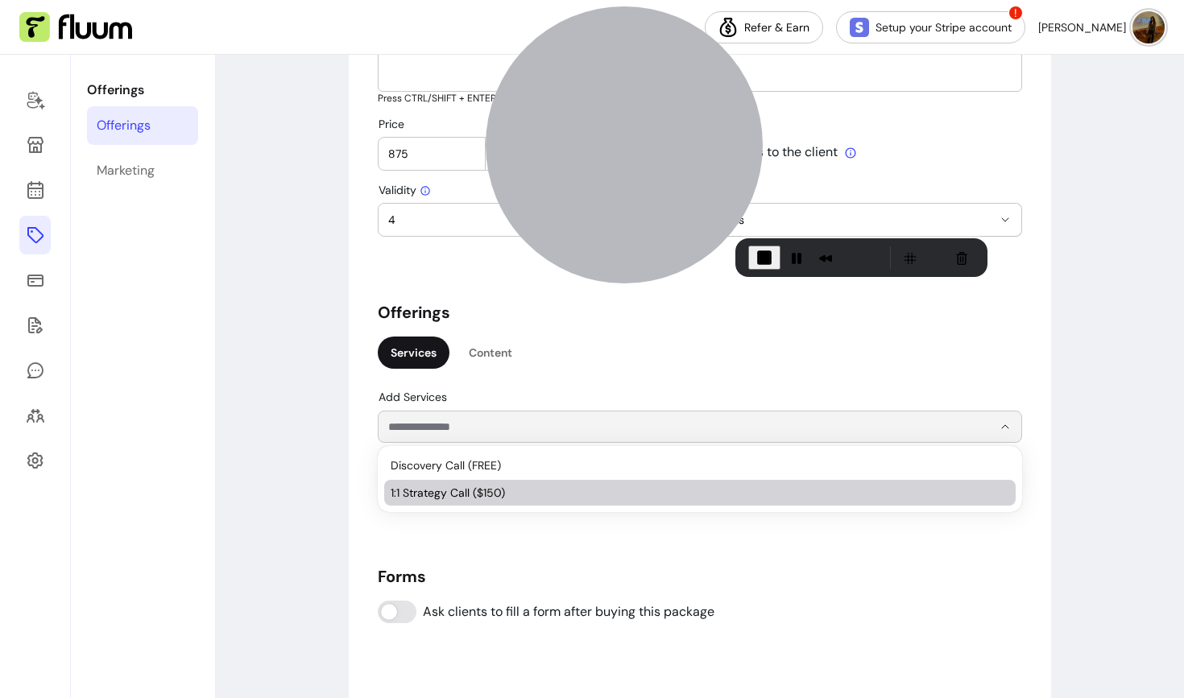
click at [465, 498] on span "1:1 Strategy Call ($150)" at bounding box center [692, 493] width 602 height 16
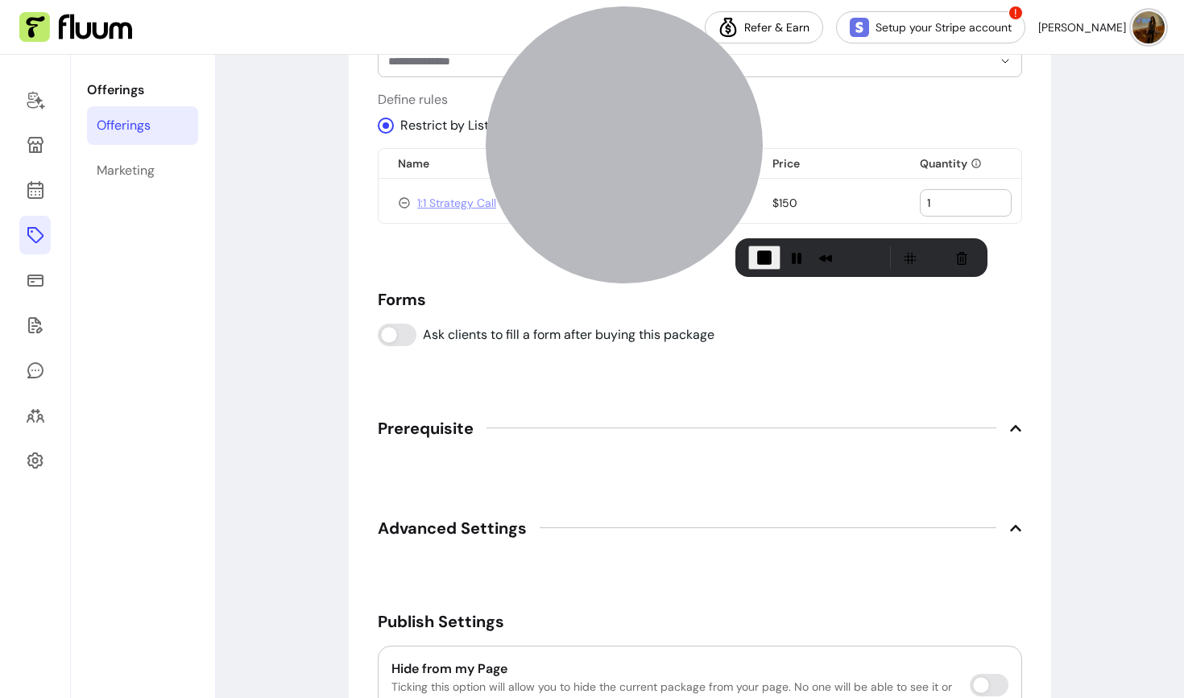
scroll to position [1160, 0]
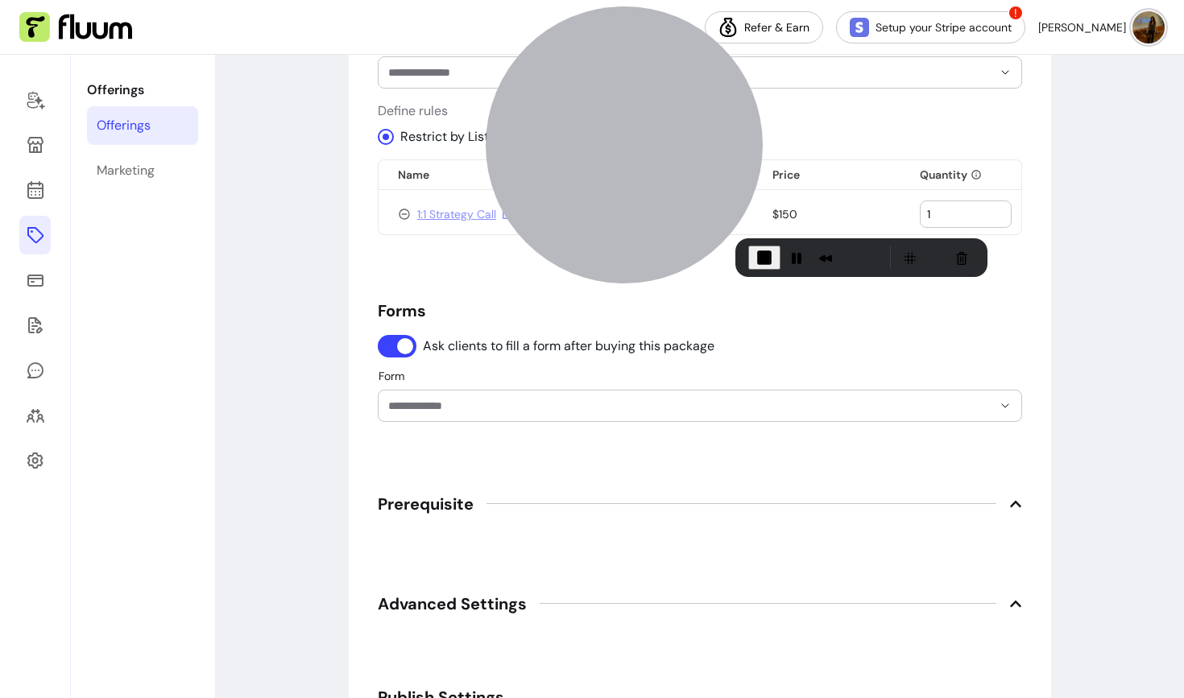
click at [415, 396] on div at bounding box center [699, 406] width 623 height 31
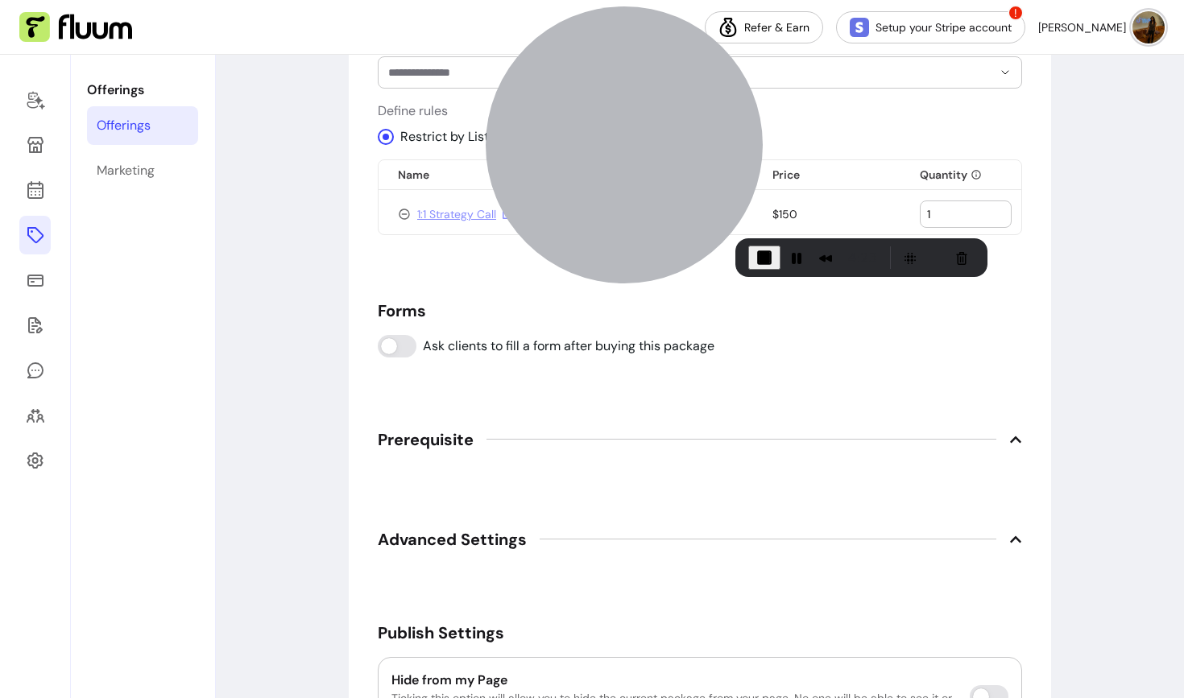
click at [552, 439] on div at bounding box center [741, 439] width 510 height 1
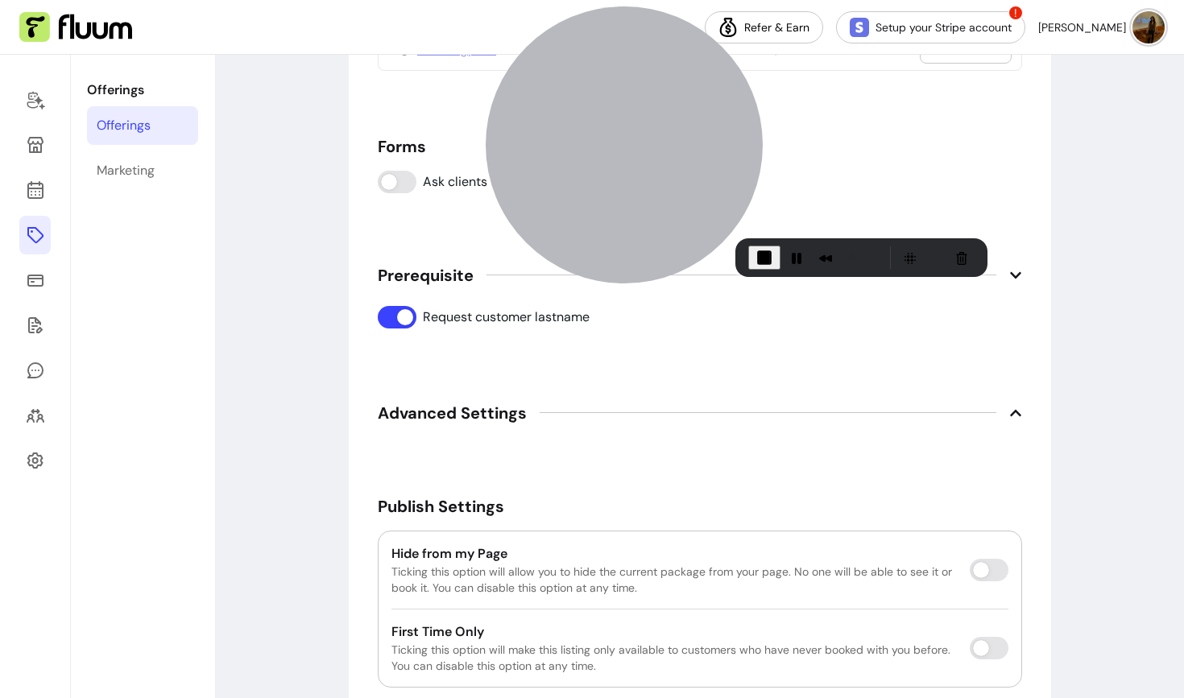
scroll to position [1325, 0]
click at [854, 637] on div "Hide from my Page Ticking this option will allow you to hide the current packag…" at bounding box center [700, 608] width 644 height 157
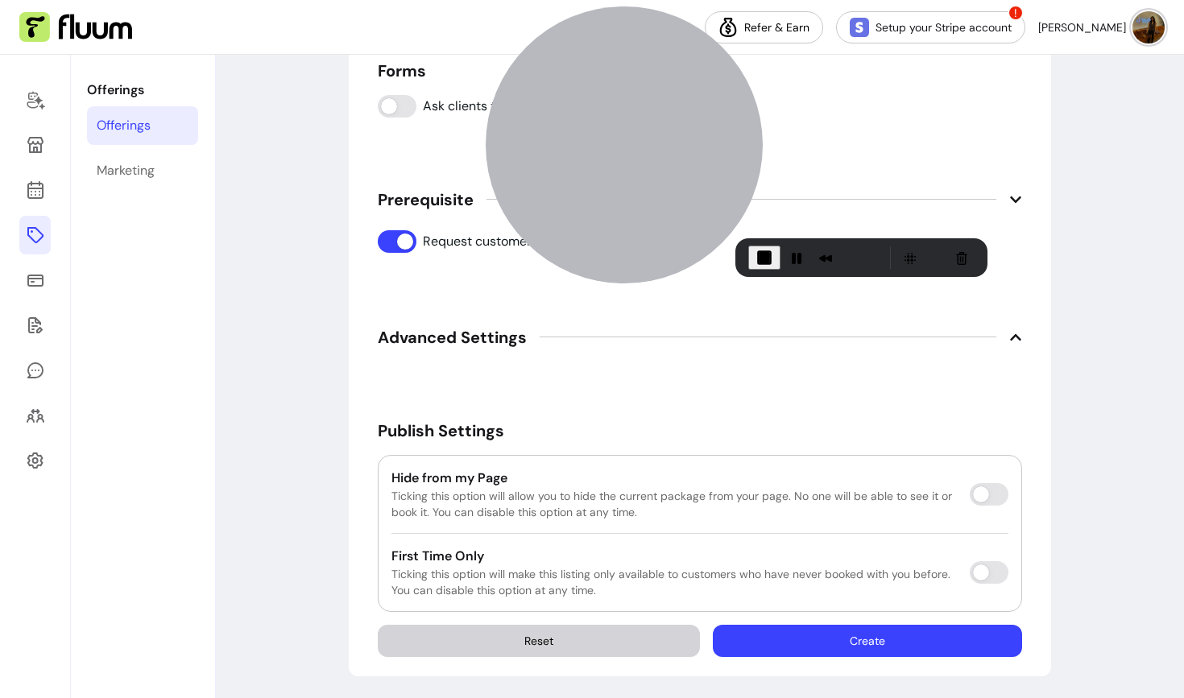
click at [832, 643] on button "Create" at bounding box center [867, 641] width 309 height 32
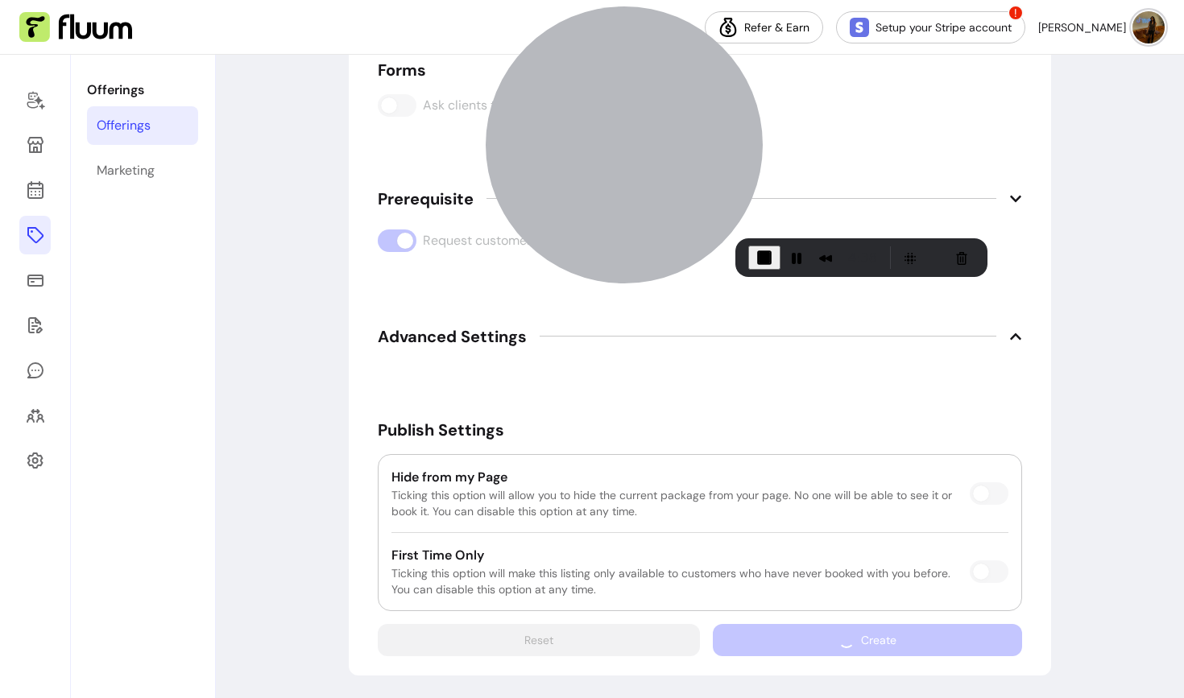
scroll to position [1355, 0]
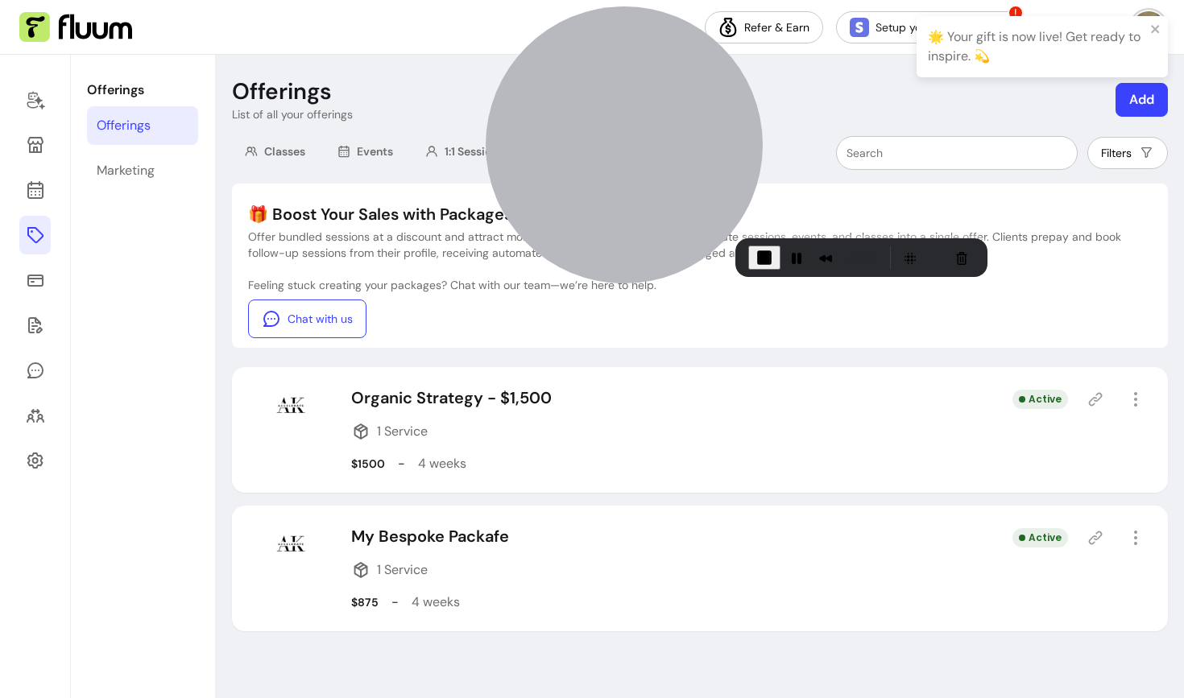
click at [1094, 538] on icon at bounding box center [1095, 538] width 16 height 16
click at [1094, 530] on icon at bounding box center [1095, 538] width 16 height 16
click at [1093, 537] on icon at bounding box center [1095, 538] width 16 height 16
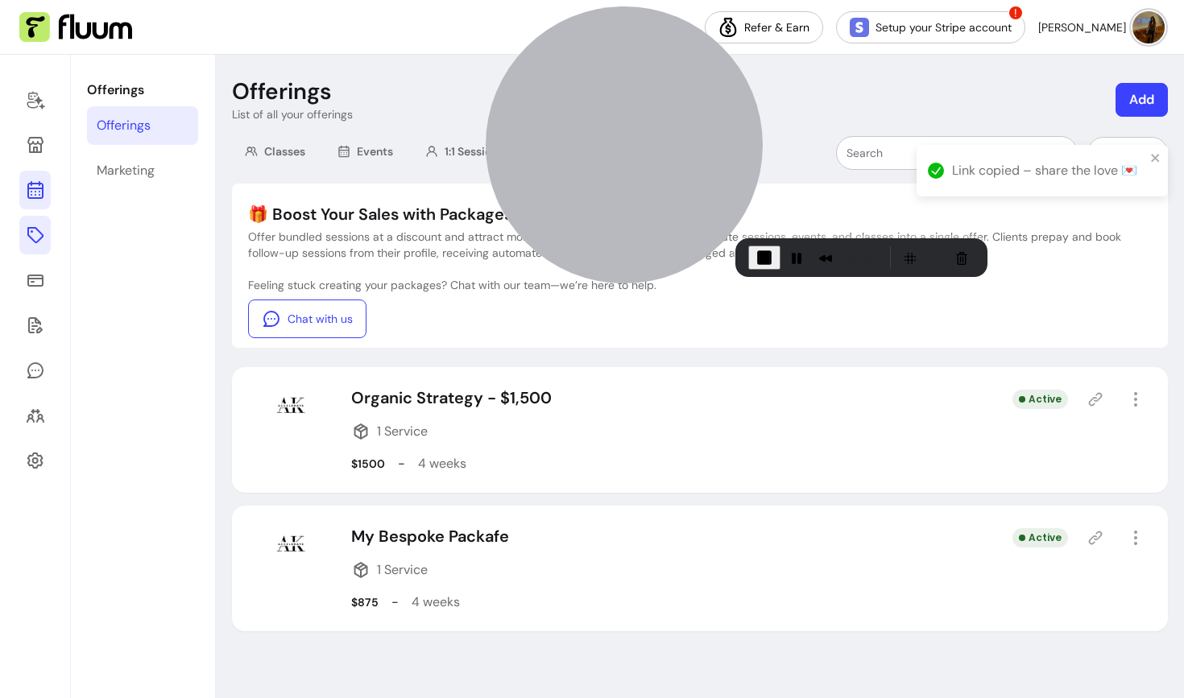
click at [35, 196] on icon at bounding box center [35, 189] width 19 height 19
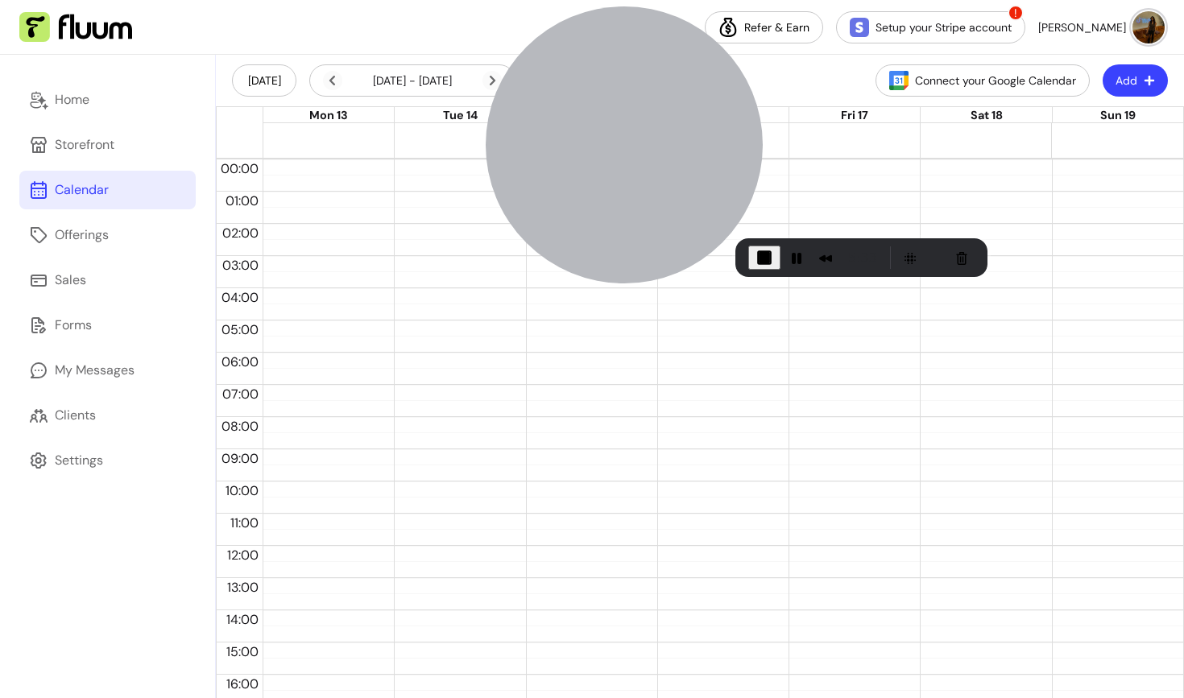
click at [1127, 84] on button "Add" at bounding box center [1134, 80] width 65 height 32
click at [1106, 146] on span "Add Appointment" at bounding box center [1096, 149] width 118 height 16
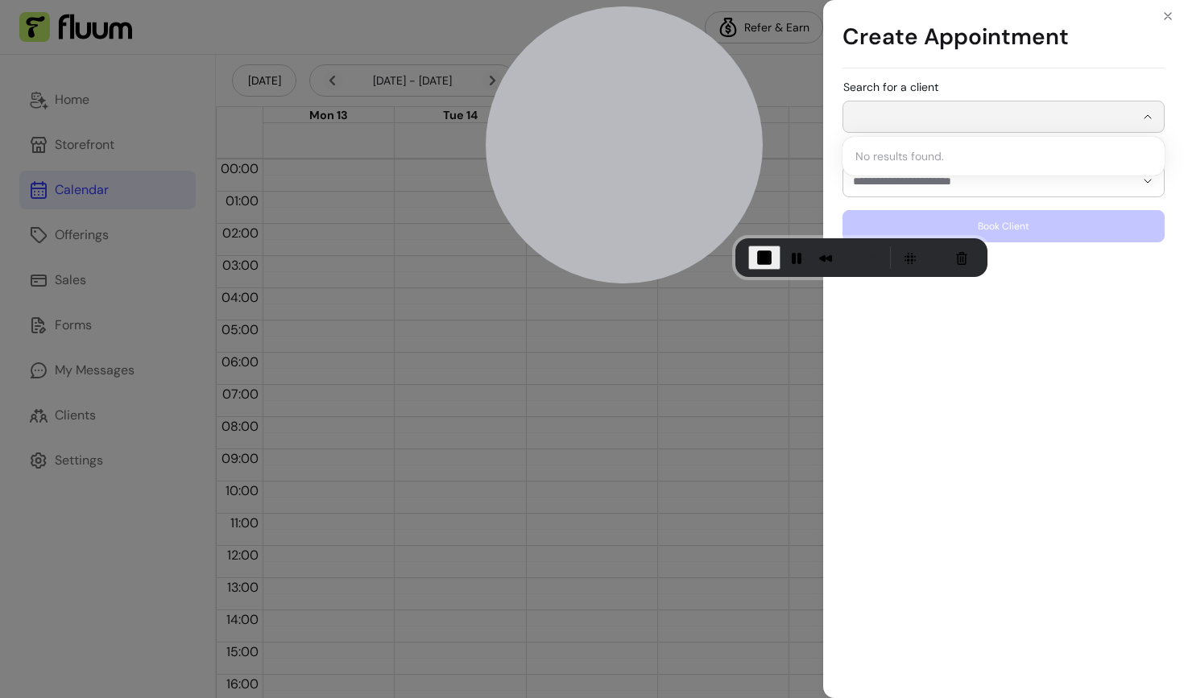
click at [1092, 120] on input "Search for a client" at bounding box center [994, 117] width 282 height 16
click at [686, 444] on div "Create Appointment Search for a client Select a 1:1 listing Book Client" at bounding box center [592, 349] width 1184 height 698
click at [121, 353] on div "Create Appointment Search for a client Select a 1:1 listing Book Client" at bounding box center [592, 349] width 1184 height 698
click at [68, 406] on div "Create Appointment Search for a client Select a 1:1 listing Book Client" at bounding box center [592, 349] width 1184 height 698
click at [1169, 13] on icon "Close" at bounding box center [1167, 16] width 13 height 13
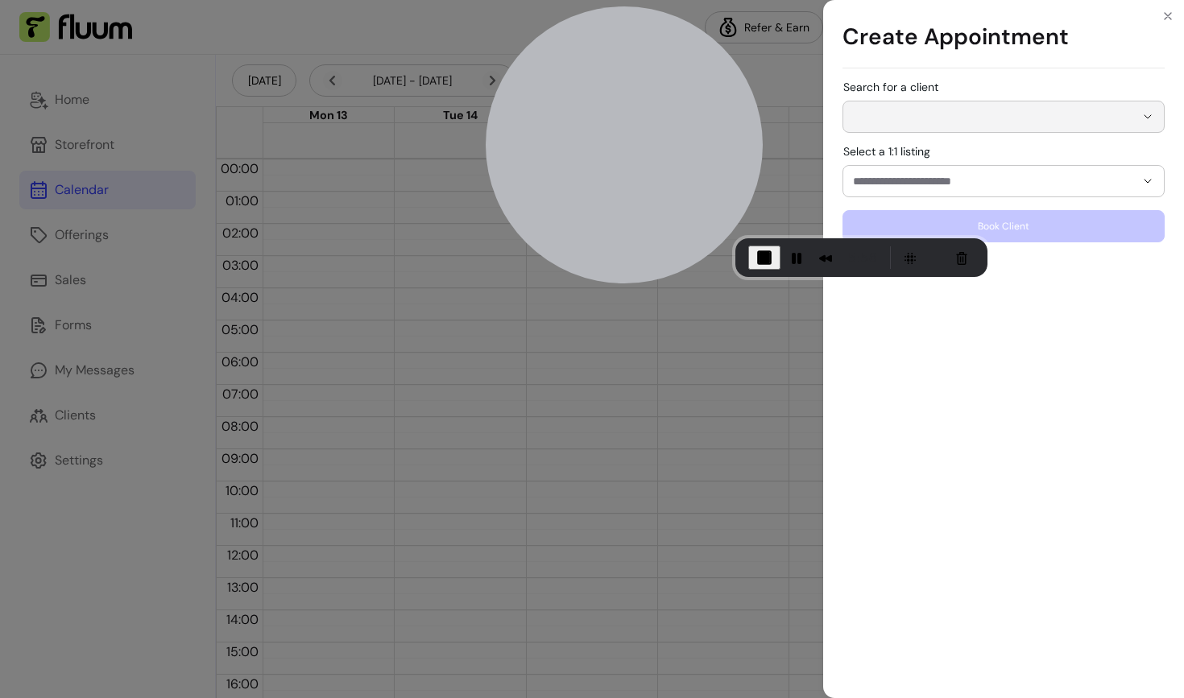
click at [1163, 14] on icon "Close" at bounding box center [1167, 16] width 13 height 13
click at [96, 472] on div "Create Appointment Search for a client Select a 1:1 listing Book Client" at bounding box center [592, 349] width 1184 height 698
click at [101, 417] on div "Create Appointment Search for a client Select a 1:1 listing Book Client" at bounding box center [592, 349] width 1184 height 698
click at [68, 429] on div "Create Appointment Search for a client Select a 1:1 listing Book Client" at bounding box center [592, 349] width 1184 height 698
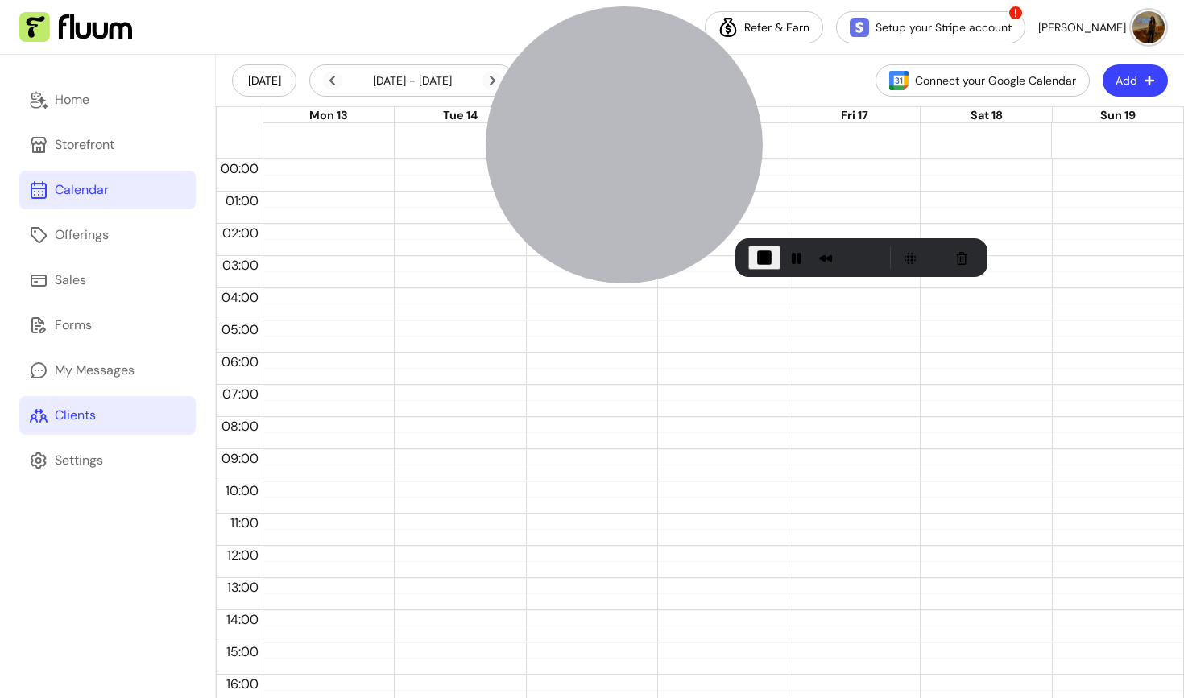
click at [76, 408] on div "Clients" at bounding box center [75, 415] width 41 height 19
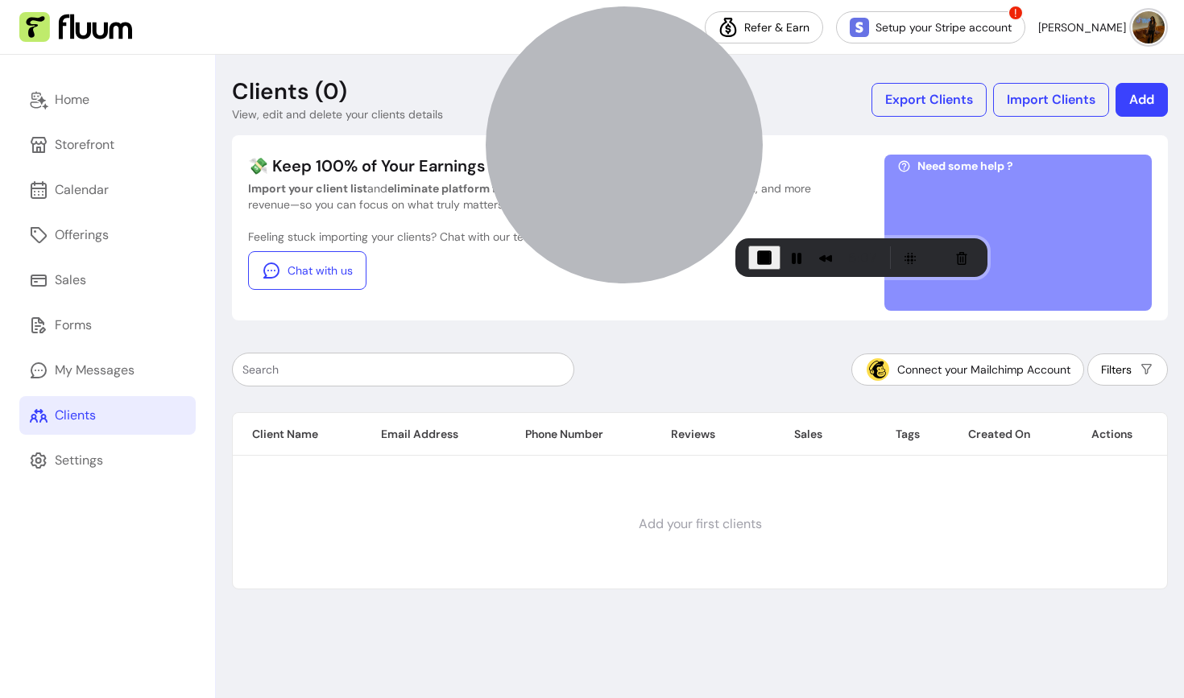
click at [1139, 97] on button "Add" at bounding box center [1141, 100] width 52 height 34
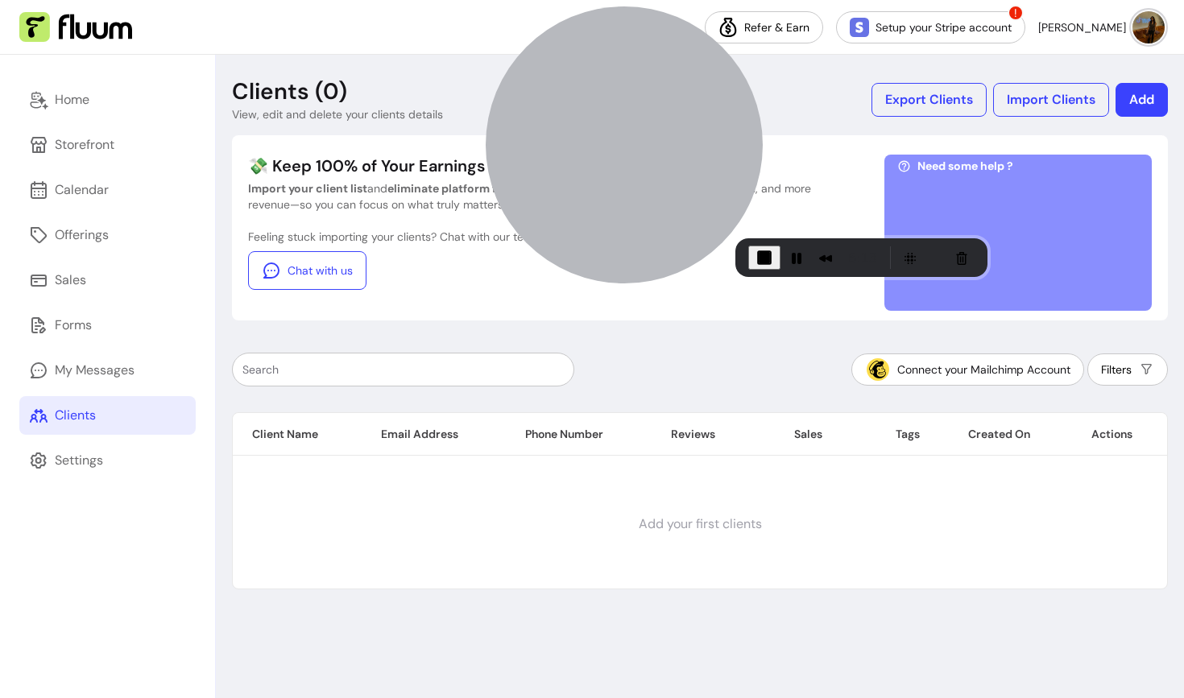
click at [1140, 101] on button "Add" at bounding box center [1141, 100] width 52 height 34
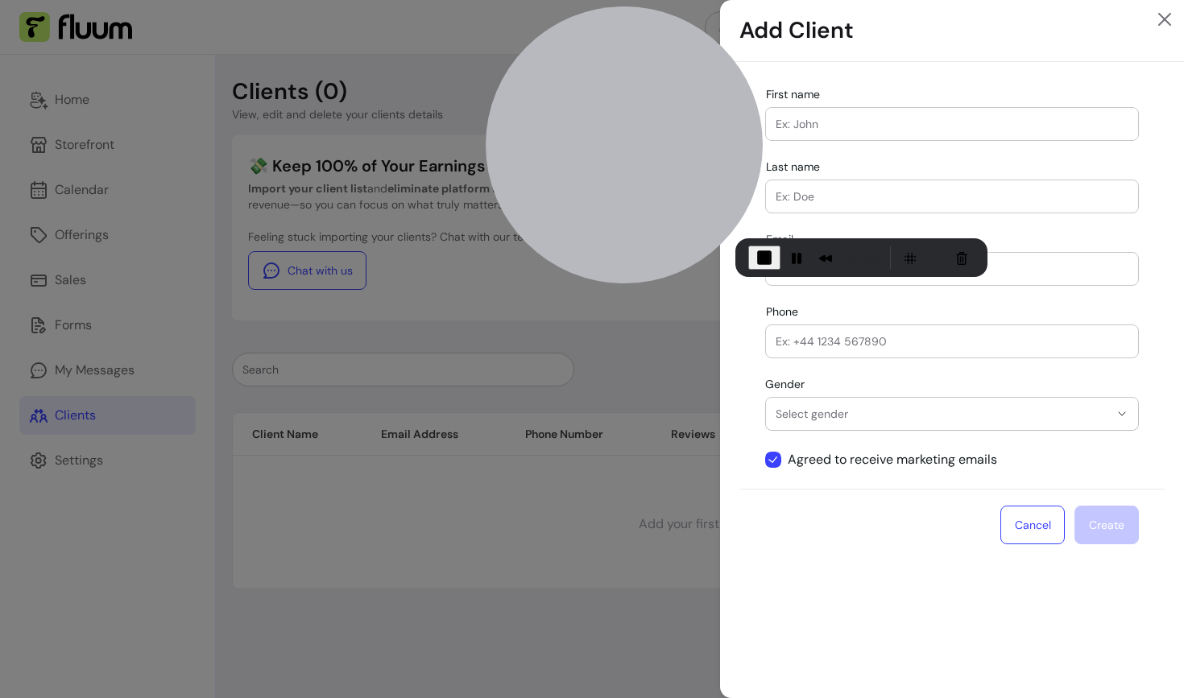
click at [957, 126] on input "First name" at bounding box center [951, 124] width 353 height 16
type input "[PERSON_NAME]"
type input "[EMAIL_ADDRESS][DOMAIN_NAME]"
type input "[PHONE_NUMBER]"
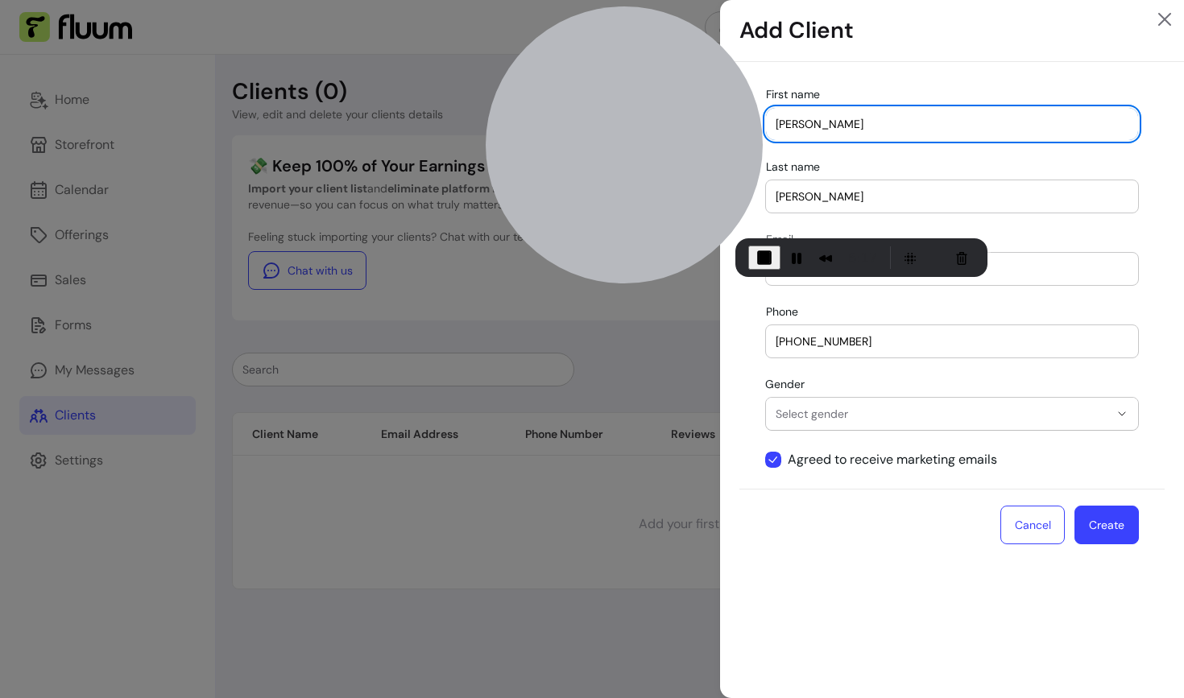
click at [1118, 521] on button "Create" at bounding box center [1106, 525] width 64 height 39
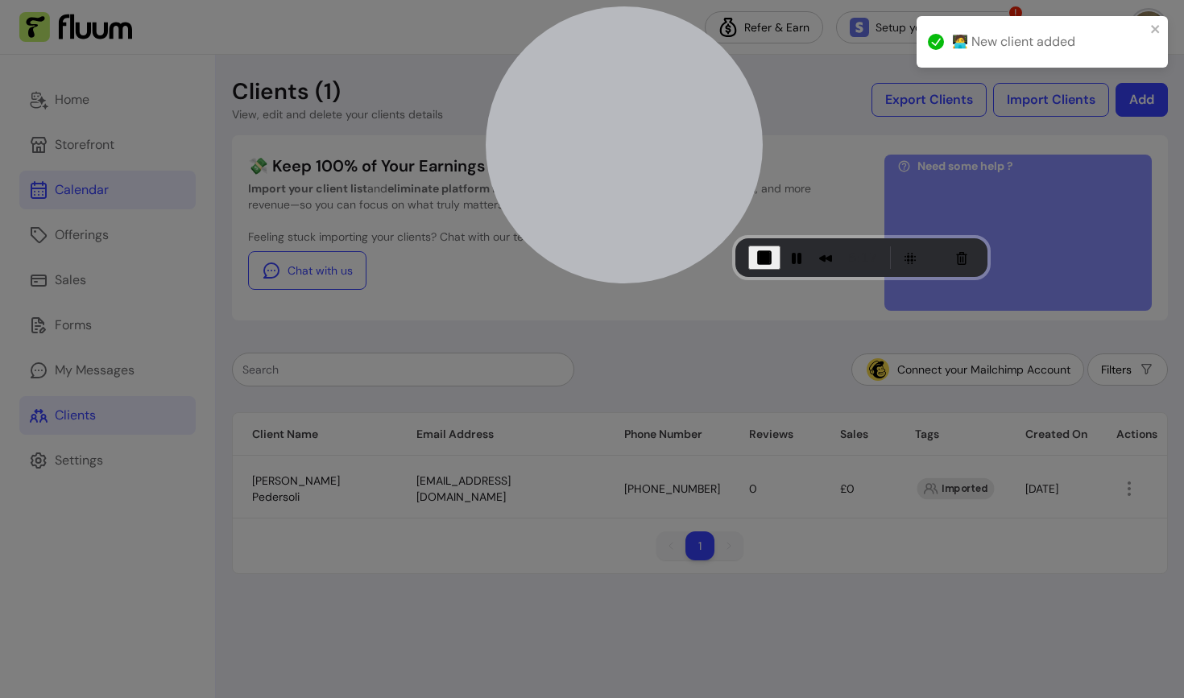
click at [79, 188] on div "Calendar" at bounding box center [82, 189] width 54 height 19
click at [59, 189] on div "Calendar" at bounding box center [82, 189] width 54 height 19
click at [73, 192] on div "Calendar" at bounding box center [82, 189] width 54 height 19
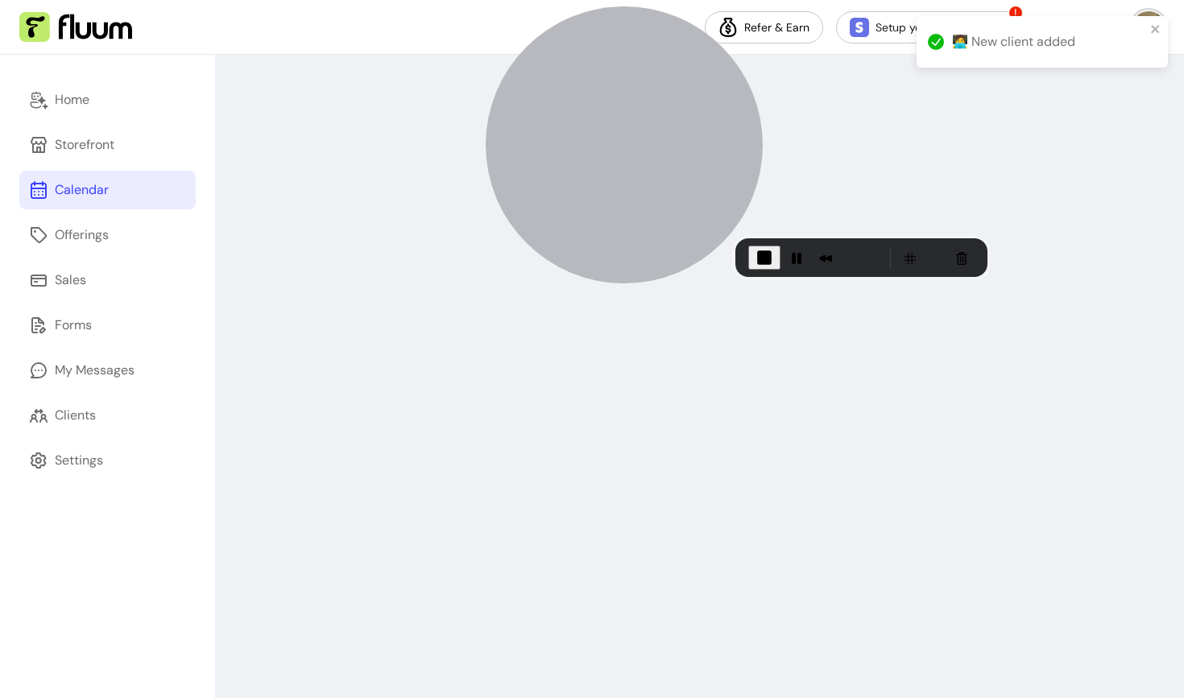
click at [83, 197] on div "Calendar" at bounding box center [82, 189] width 54 height 19
click at [83, 189] on div "Calendar" at bounding box center [82, 189] width 54 height 19
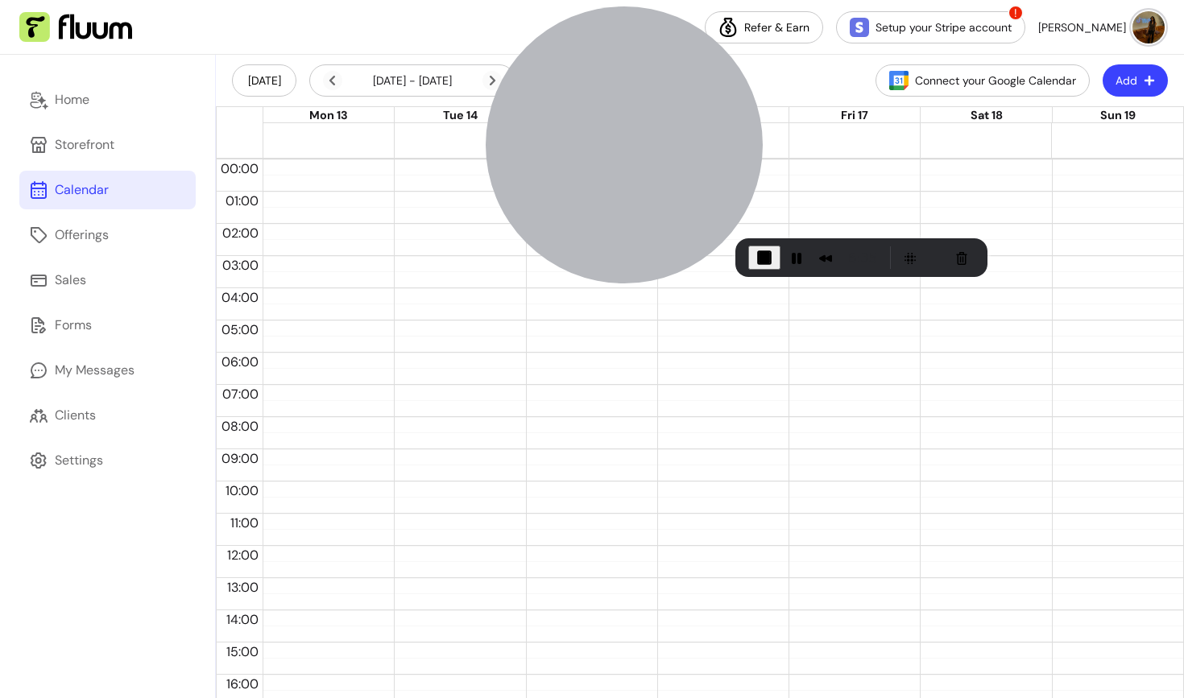
click at [1149, 85] on icon "button" at bounding box center [1149, 81] width 10 height 10
click at [1077, 145] on span "Add Appointment" at bounding box center [1109, 138] width 94 height 13
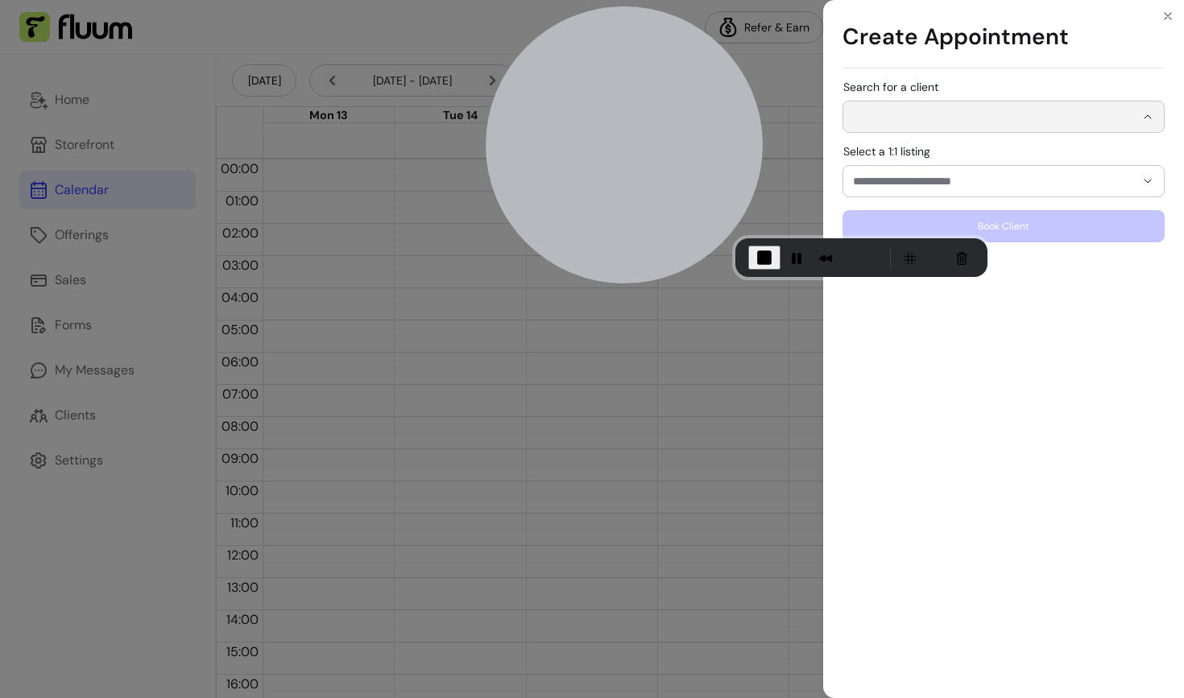
click at [1012, 122] on input "Search for a client" at bounding box center [994, 117] width 282 height 16
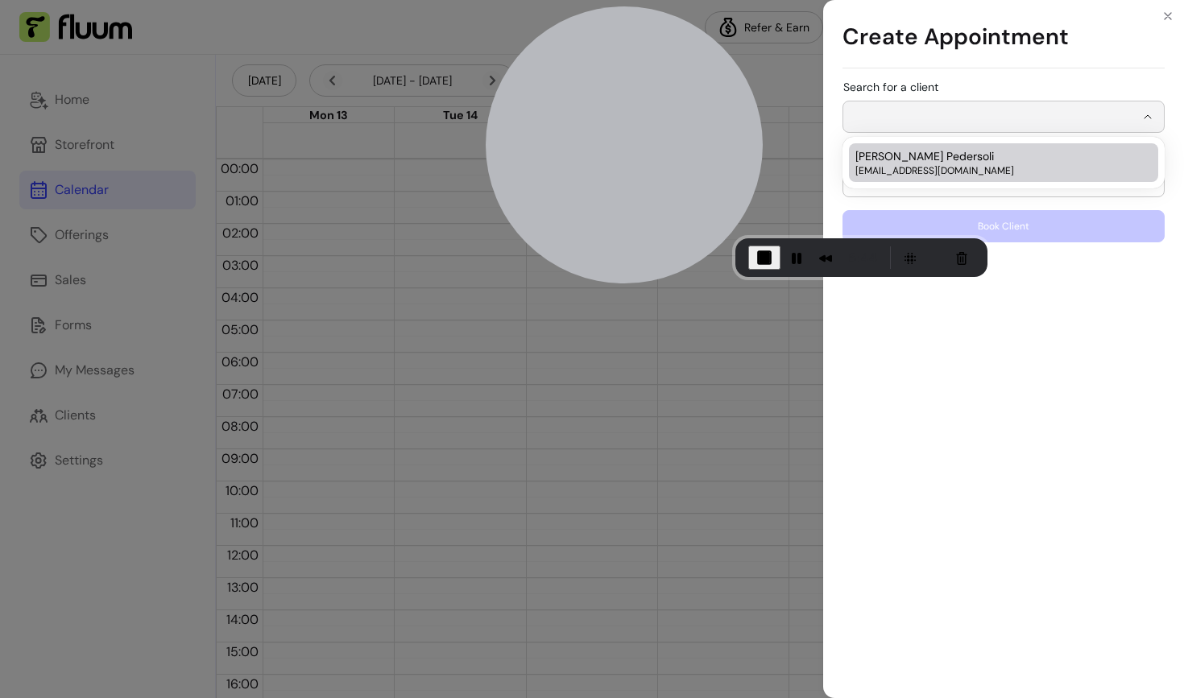
click at [959, 160] on span "[PERSON_NAME] Pedersoli" at bounding box center [924, 156] width 138 height 16
type input "**********"
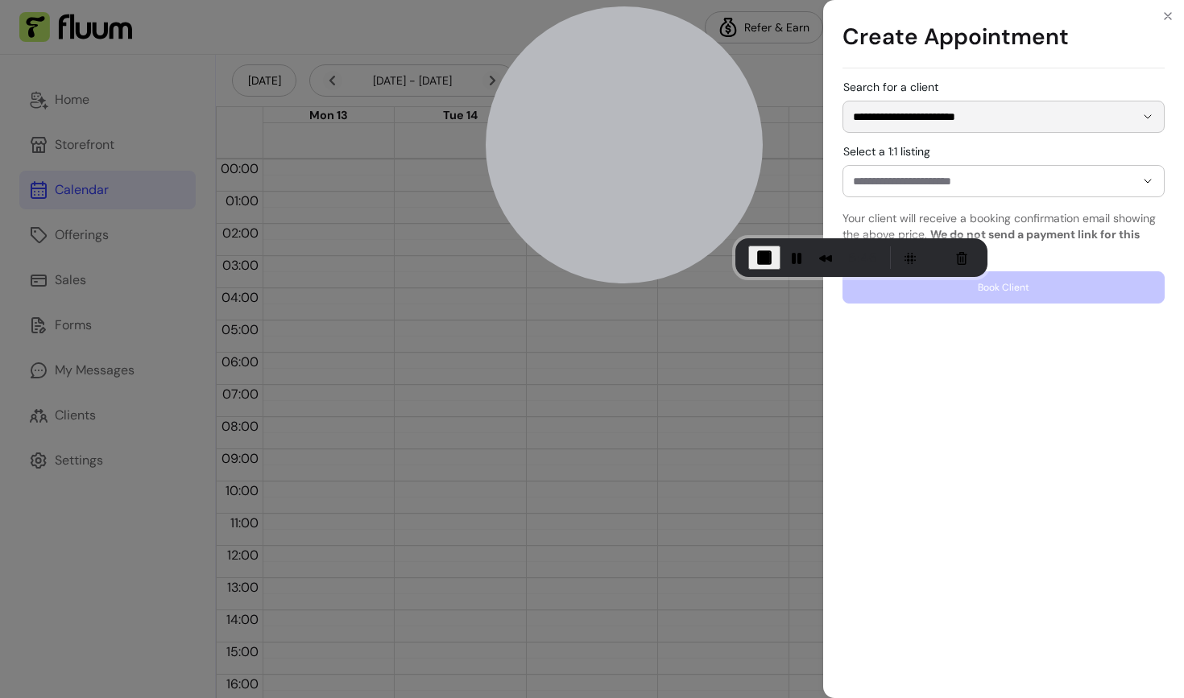
click at [956, 182] on input "Select a 1:1 listing" at bounding box center [981, 181] width 256 height 16
click at [901, 181] on input "Select a 1:1 listing" at bounding box center [981, 181] width 256 height 16
click at [440, 131] on body "**********" at bounding box center [592, 349] width 1184 height 698
click at [460, 136] on body "**********" at bounding box center [592, 349] width 1184 height 698
click at [895, 176] on input "Select a 1:1 listing" at bounding box center [981, 181] width 256 height 16
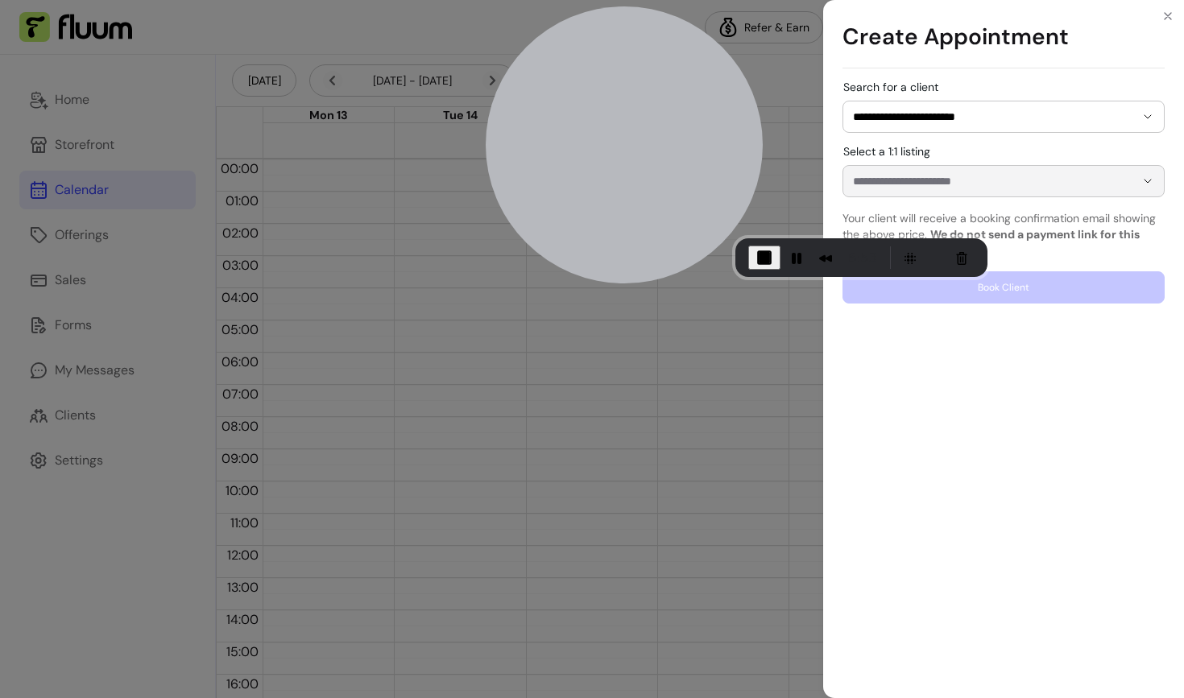
click at [933, 182] on input "Select a 1:1 listing" at bounding box center [981, 181] width 256 height 16
click at [892, 184] on input "***" at bounding box center [981, 181] width 256 height 16
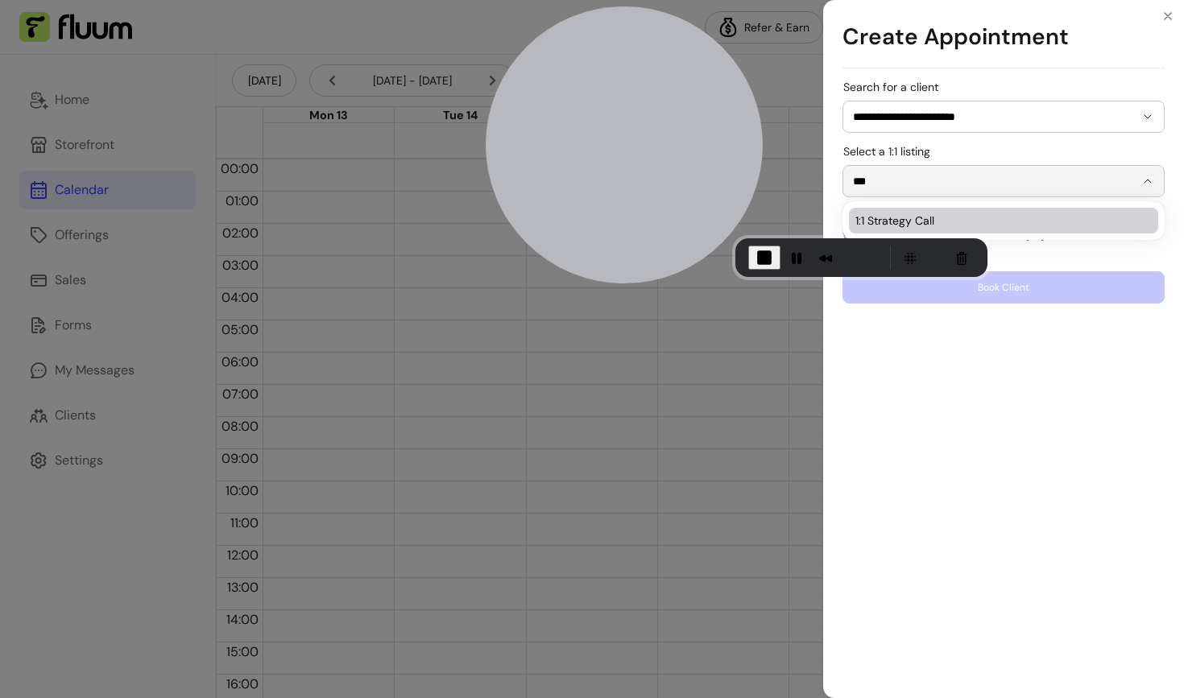
click at [900, 217] on span "1:1 Strategy Call" at bounding box center [995, 221] width 280 height 16
type input "**********"
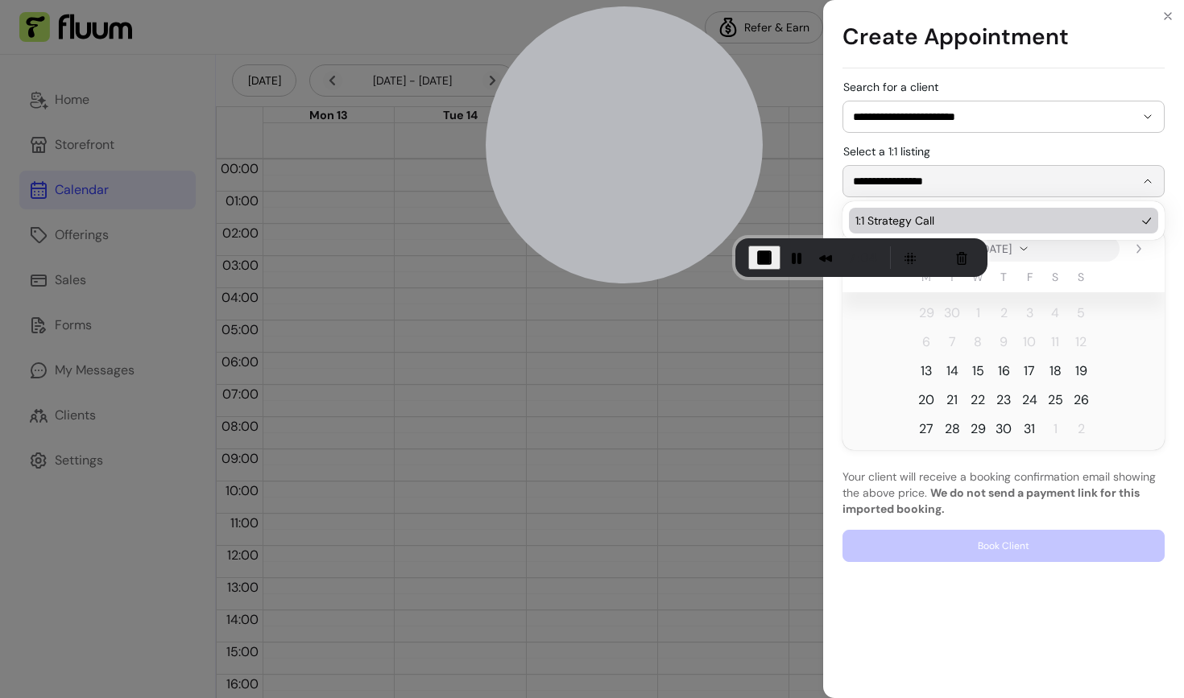
click at [976, 371] on span "15" at bounding box center [978, 371] width 12 height 19
click at [976, 370] on span "15" at bounding box center [978, 371] width 12 height 19
click at [977, 371] on span "15" at bounding box center [978, 371] width 12 height 19
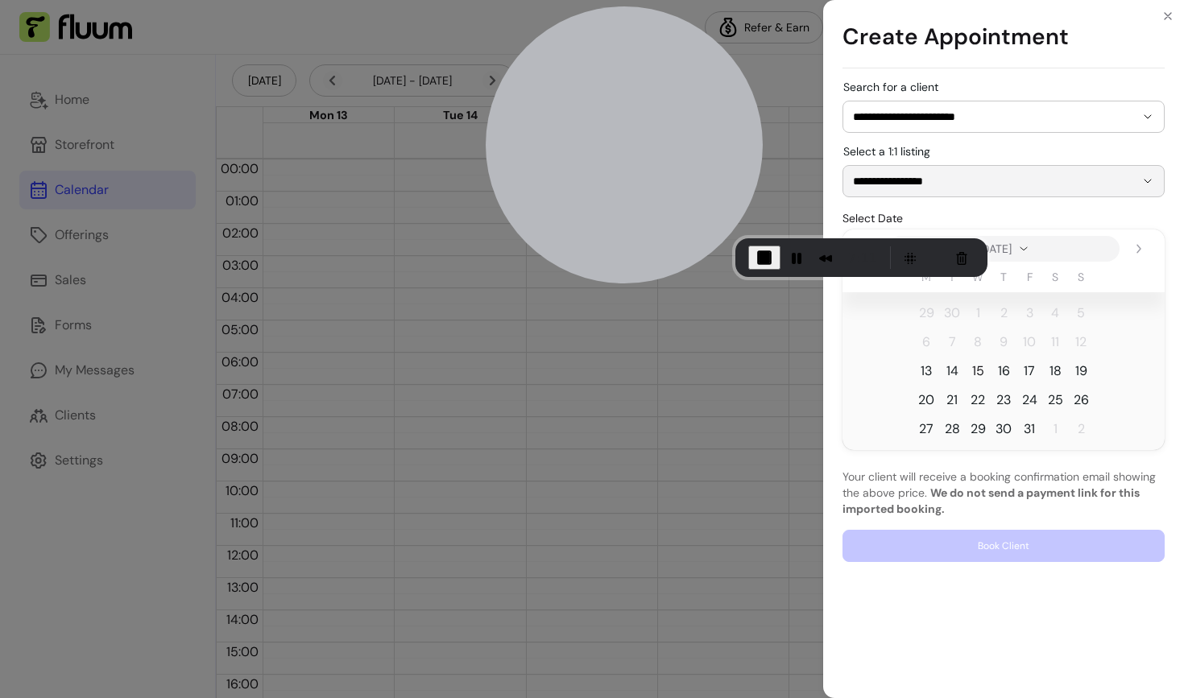
click at [976, 369] on span "15" at bounding box center [978, 371] width 12 height 19
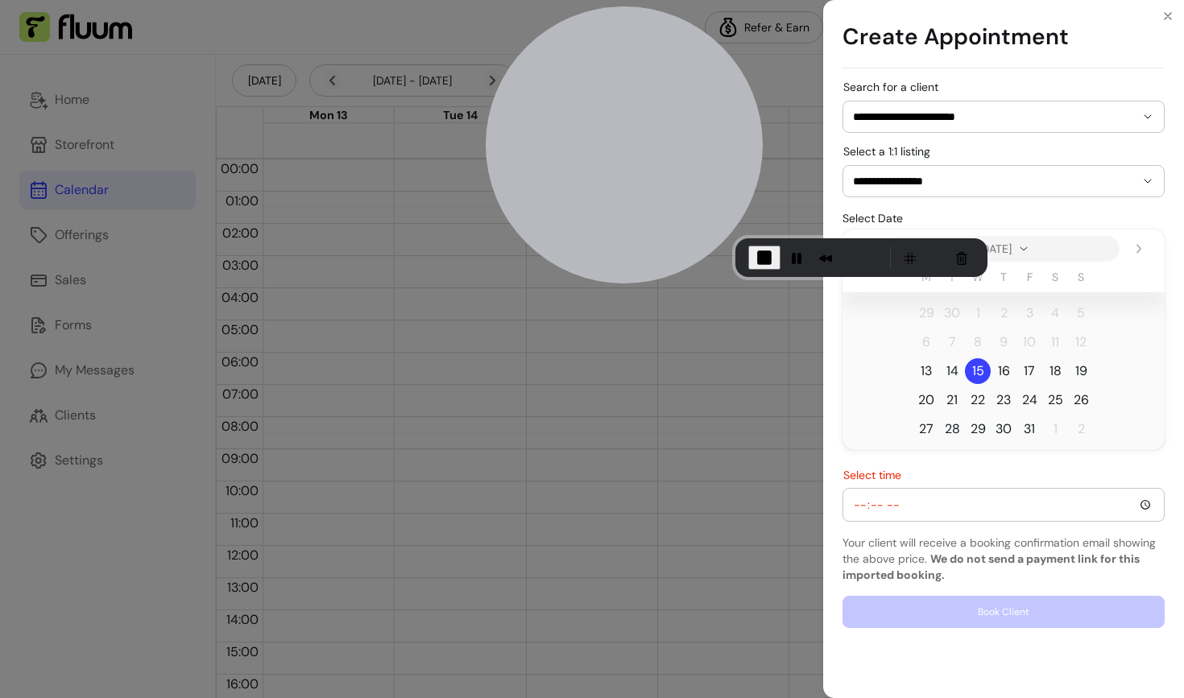
click at [920, 502] on input "Select time" at bounding box center [1003, 505] width 301 height 18
type input "16:00"
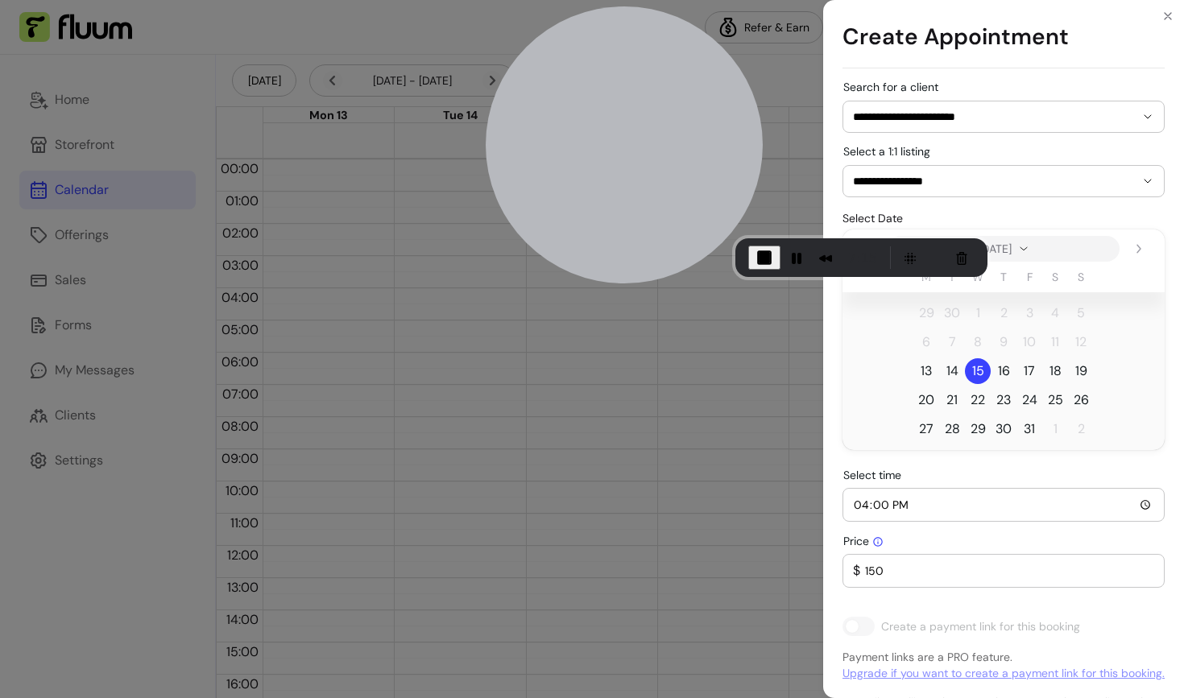
scroll to position [108, 0]
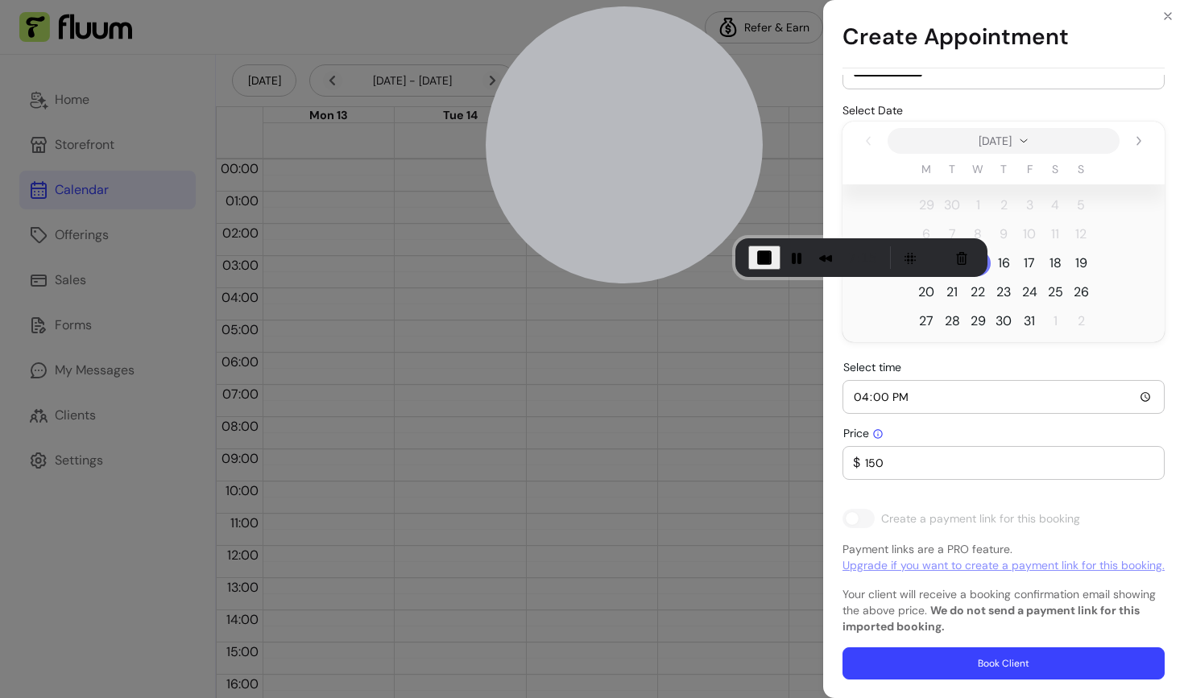
click at [869, 465] on input "150" at bounding box center [1007, 463] width 294 height 16
click at [874, 464] on input "150" at bounding box center [1007, 463] width 294 height 16
click at [941, 548] on p "Payment links are a PRO feature. Upgrade if you want to create a payment link f…" at bounding box center [1003, 557] width 322 height 32
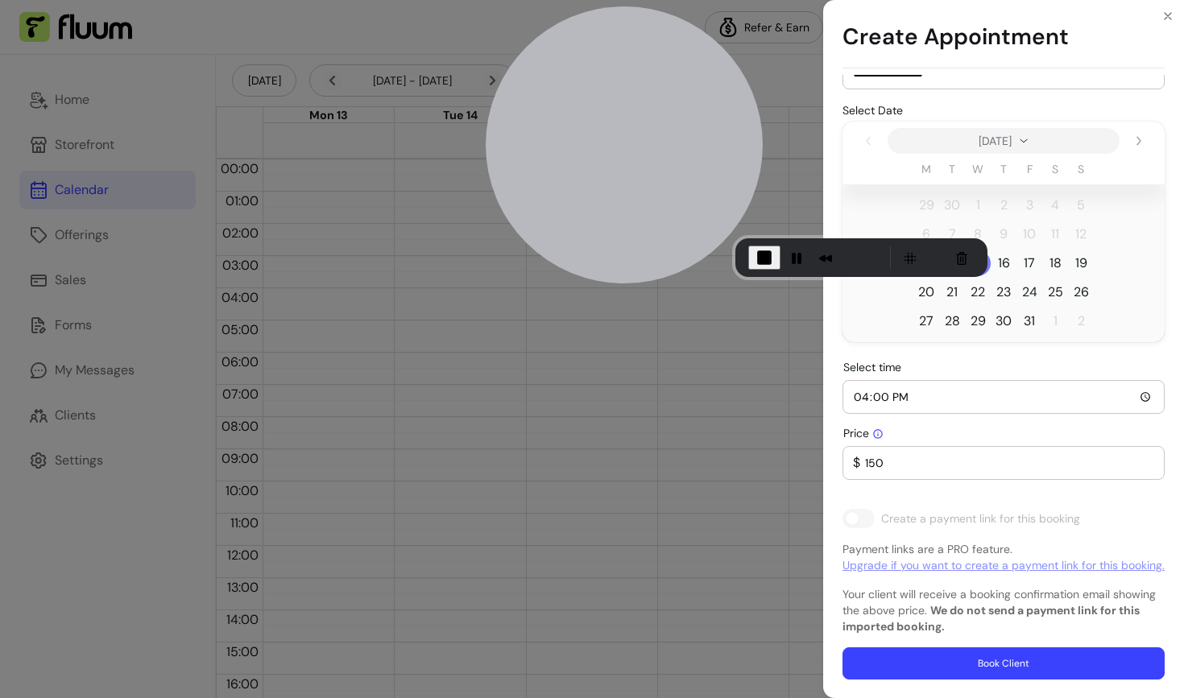
click at [941, 548] on p "Payment links are a PRO feature. Upgrade if you want to create a payment link f…" at bounding box center [1003, 557] width 322 height 32
click at [1008, 547] on p "Payment links are a PRO feature. Upgrade if you want to create a payment link f…" at bounding box center [1003, 557] width 322 height 32
drag, startPoint x: 1008, startPoint y: 547, endPoint x: 905, endPoint y: 548, distance: 103.1
click at [905, 548] on p "Payment links are a PRO feature. Upgrade if you want to create a payment link f…" at bounding box center [1003, 557] width 322 height 32
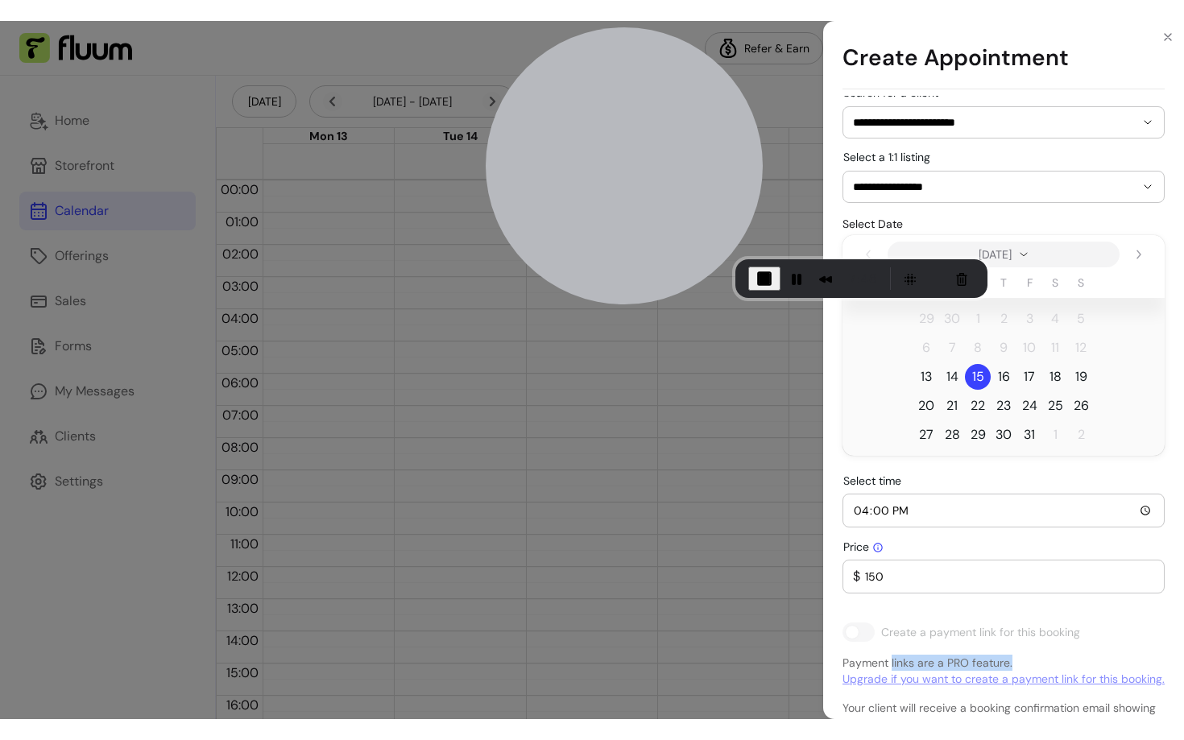
scroll to position [0, 0]
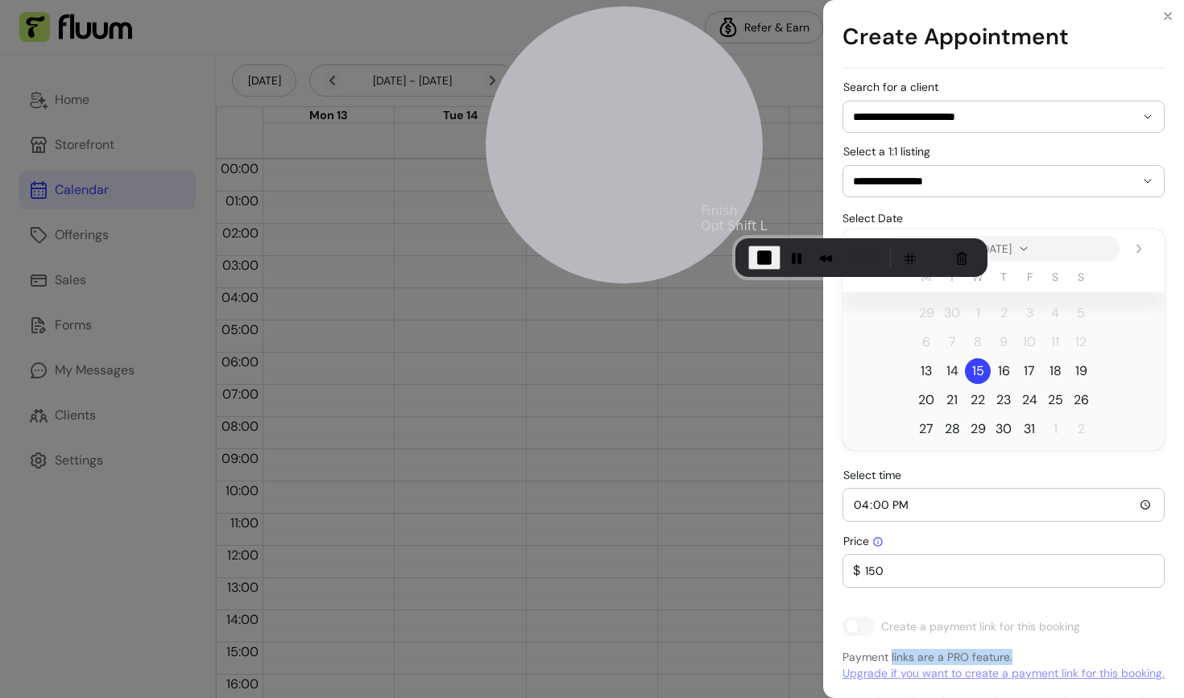
click at [763, 253] on span "End Recording" at bounding box center [763, 257] width 19 height 19
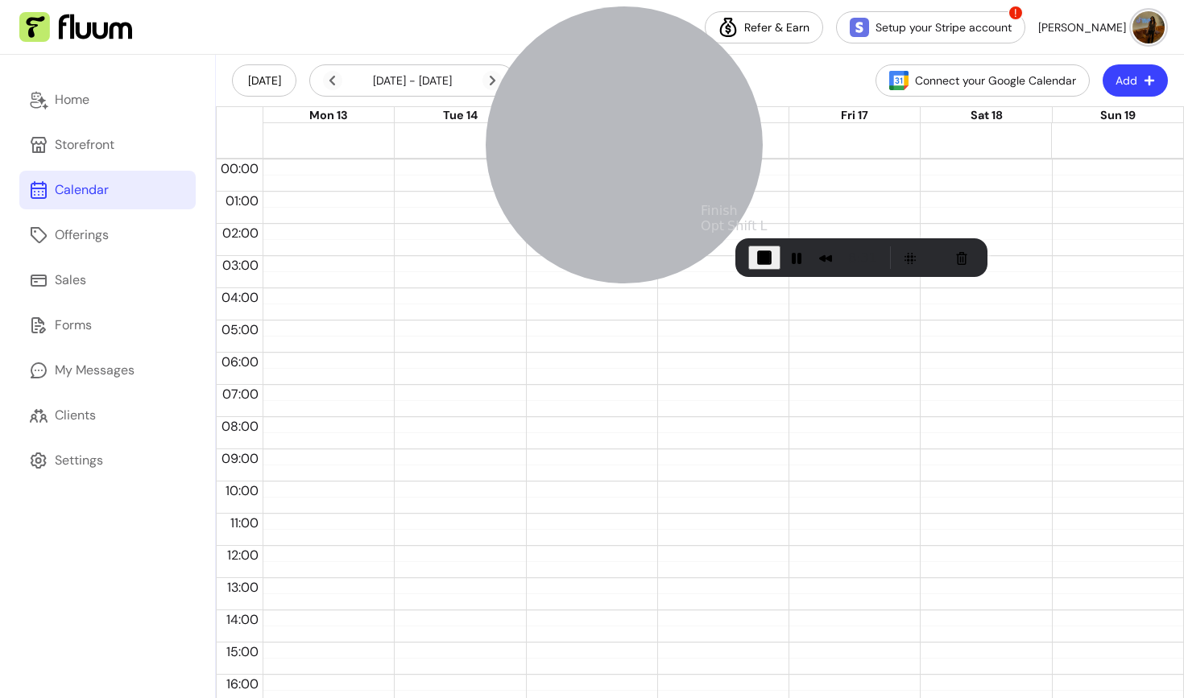
click at [760, 256] on span "End Recording" at bounding box center [763, 257] width 19 height 19
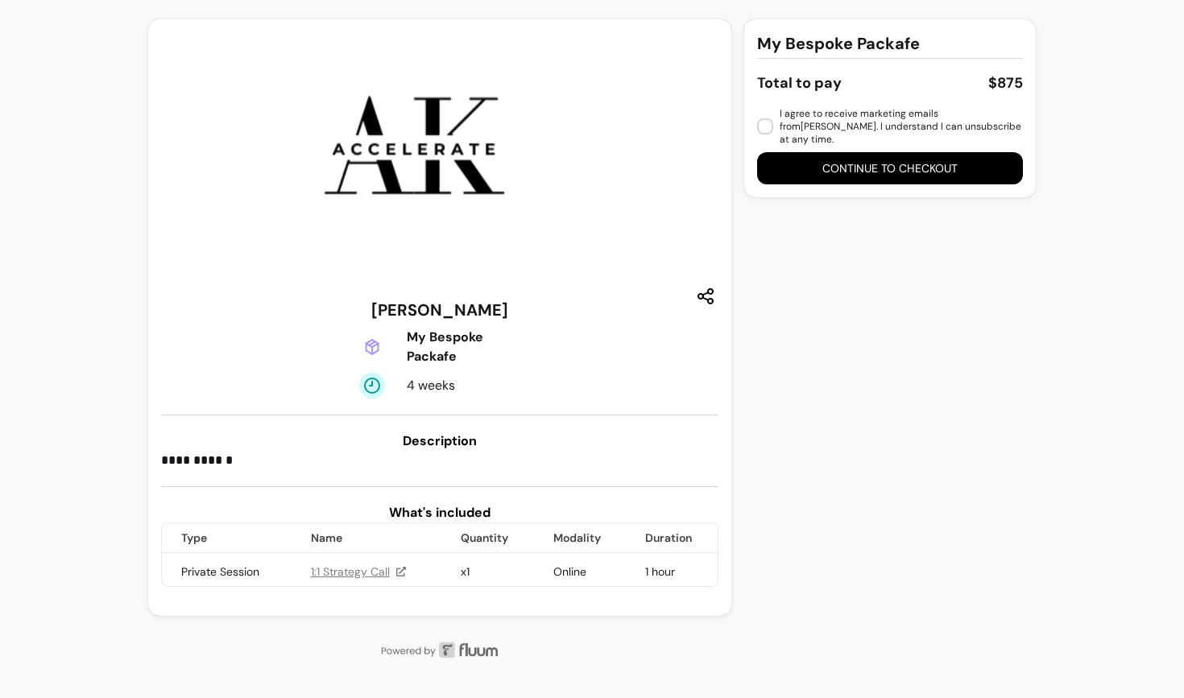
click at [398, 440] on h3 "Description" at bounding box center [439, 441] width 557 height 19
click at [435, 441] on h3 "Description" at bounding box center [439, 441] width 557 height 19
